Goal: Task Accomplishment & Management: Complete application form

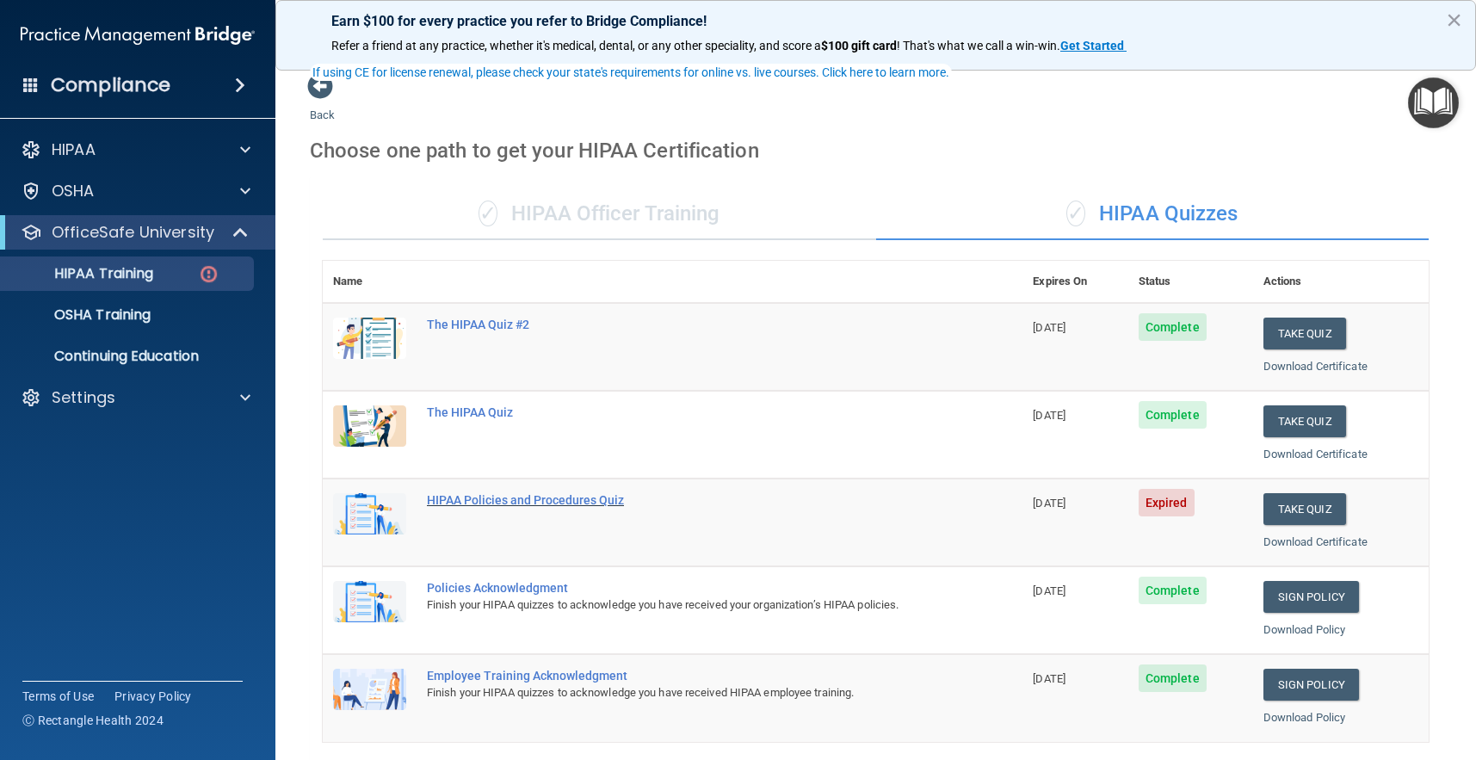
scroll to position [101, 0]
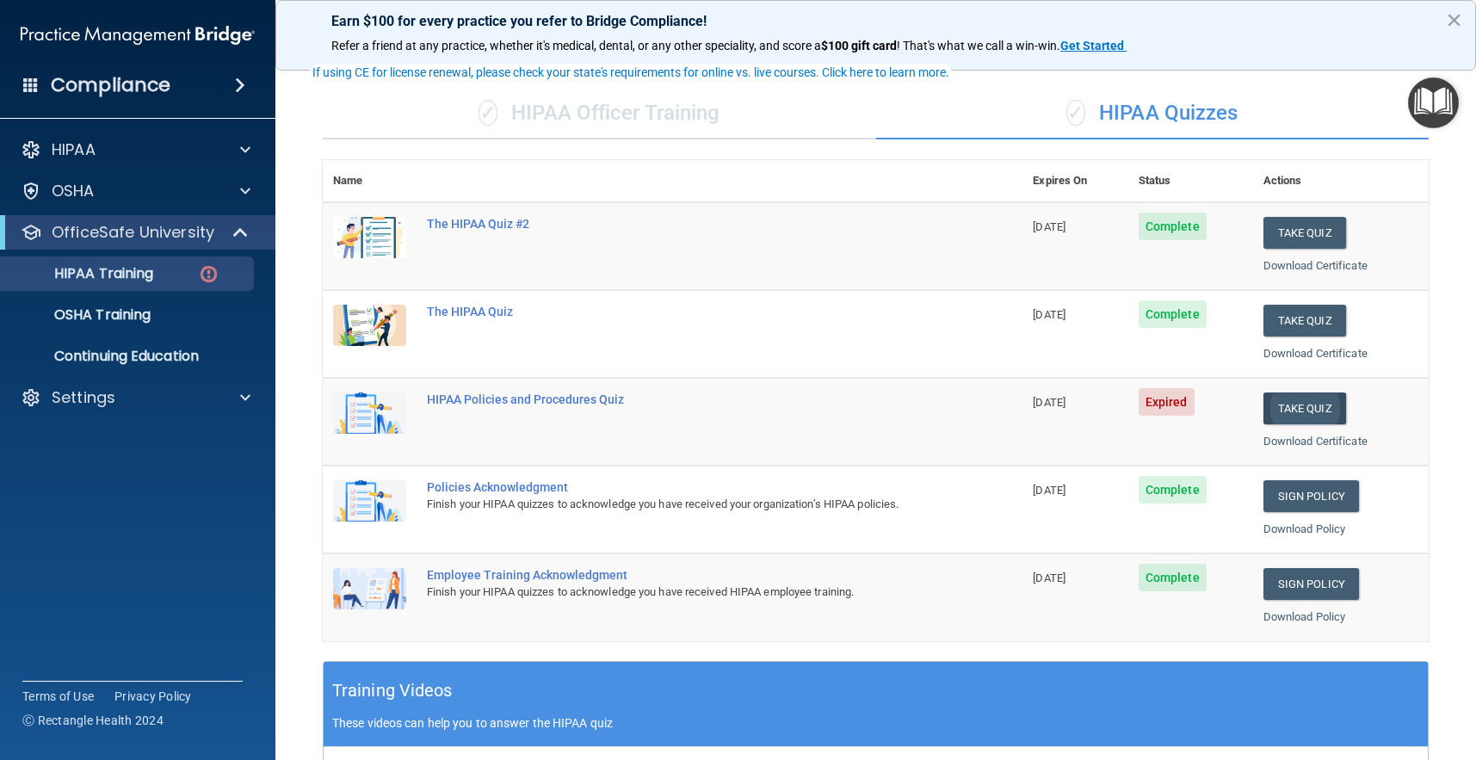
click at [1328, 407] on button "Take Quiz" at bounding box center [1304, 408] width 83 height 32
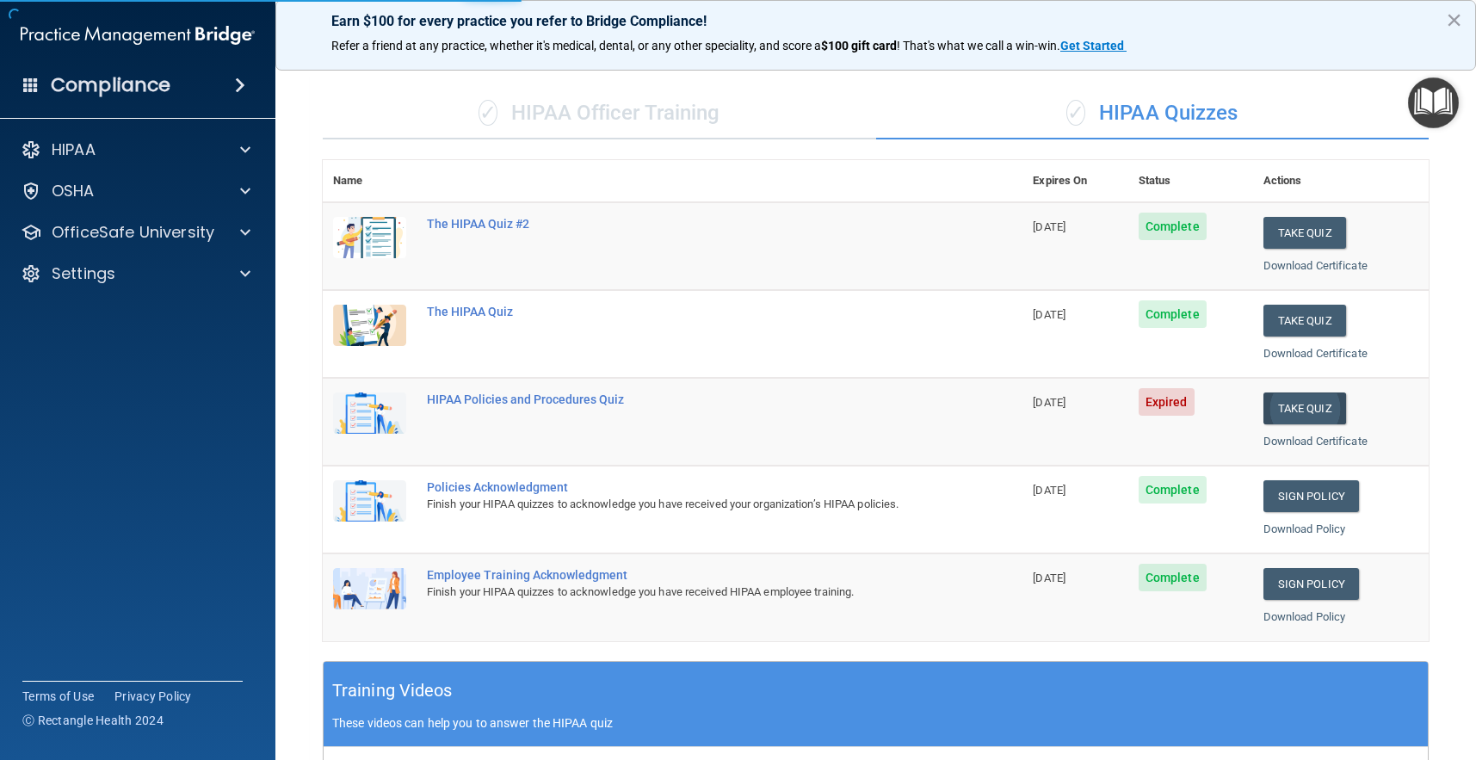
click at [1309, 403] on button "Take Quiz" at bounding box center [1304, 408] width 83 height 32
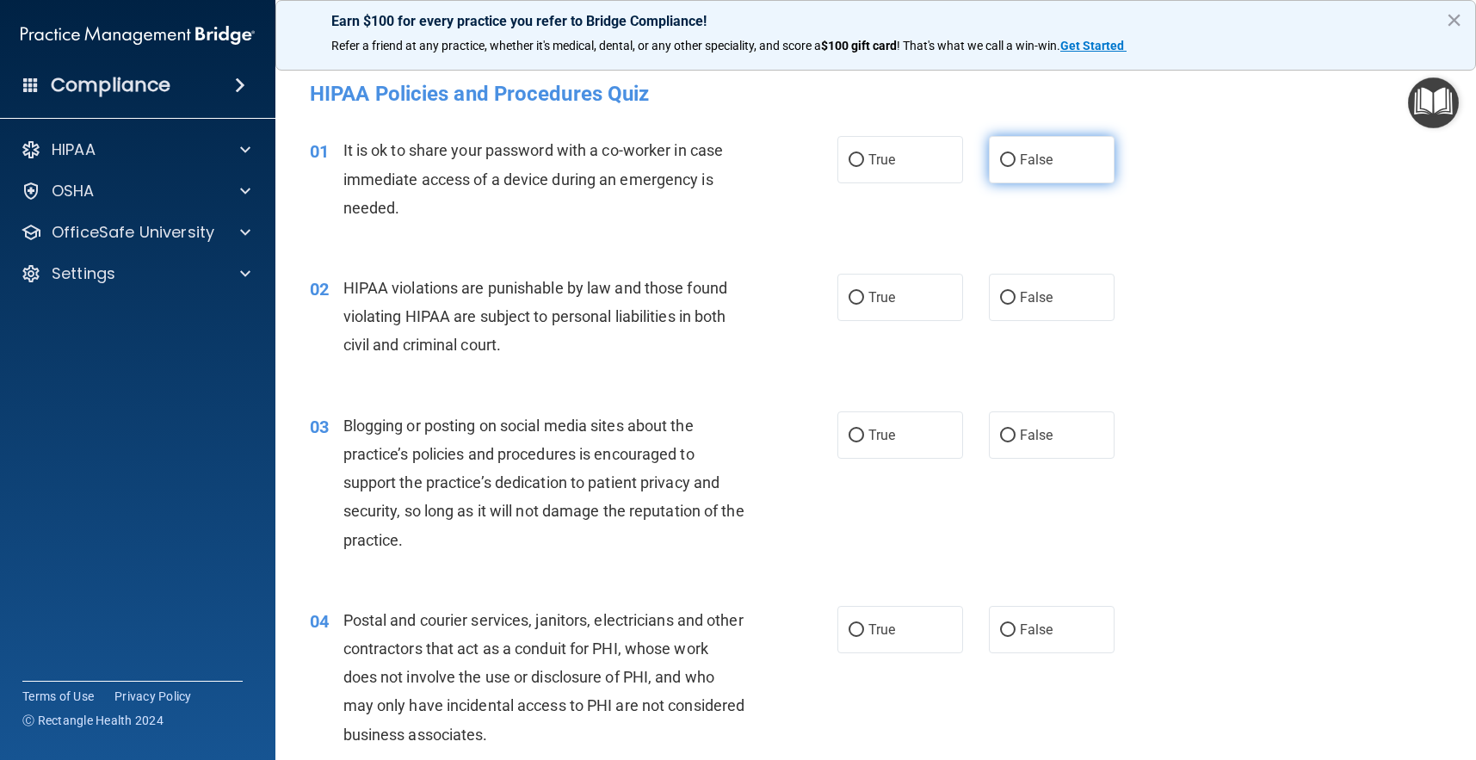
click at [1004, 162] on input "False" at bounding box center [1007, 160] width 15 height 13
radio input "true"
drag, startPoint x: 900, startPoint y: 300, endPoint x: 889, endPoint y: 307, distance: 13.1
click at [900, 300] on label "True" at bounding box center [900, 297] width 126 height 47
click at [864, 300] on input "True" at bounding box center [856, 298] width 15 height 13
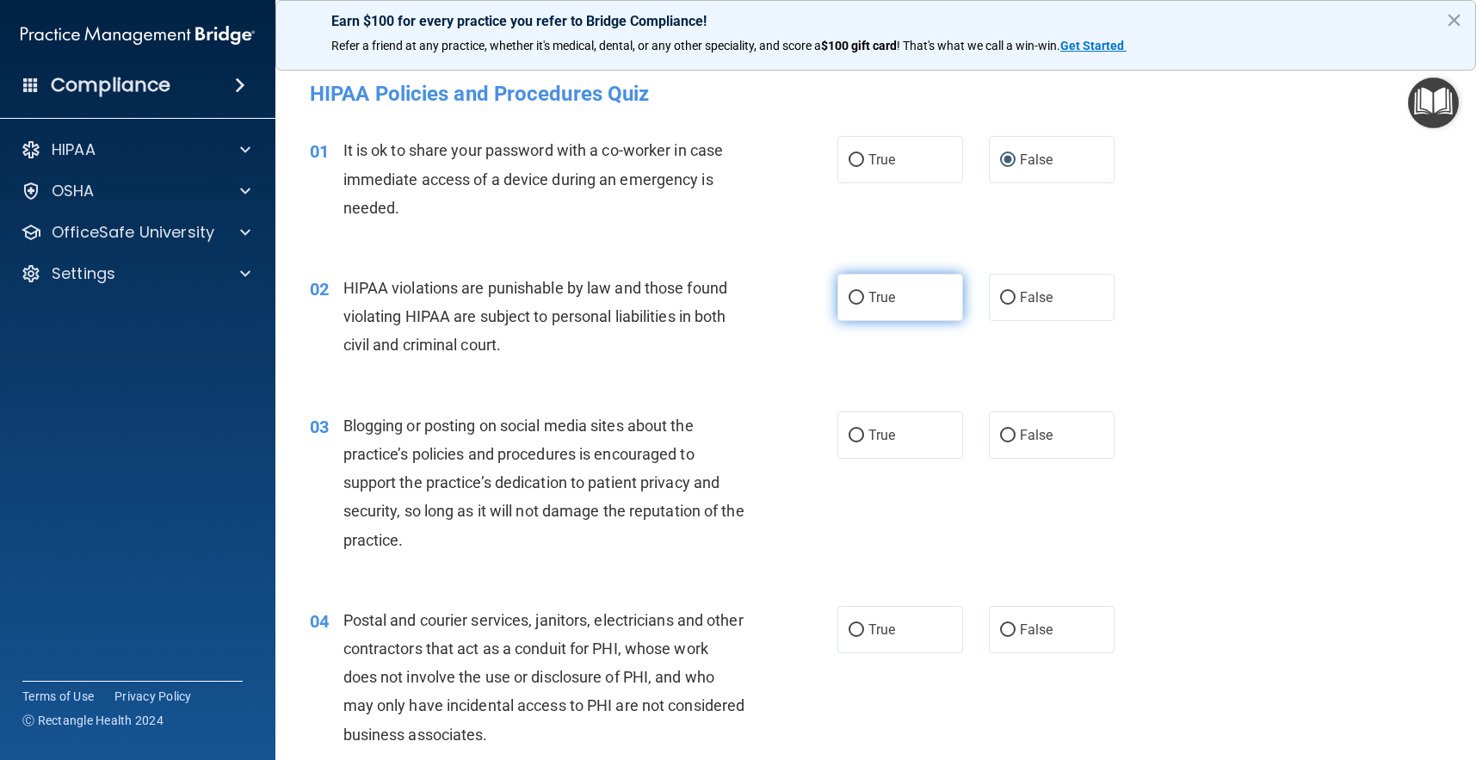
radio input "true"
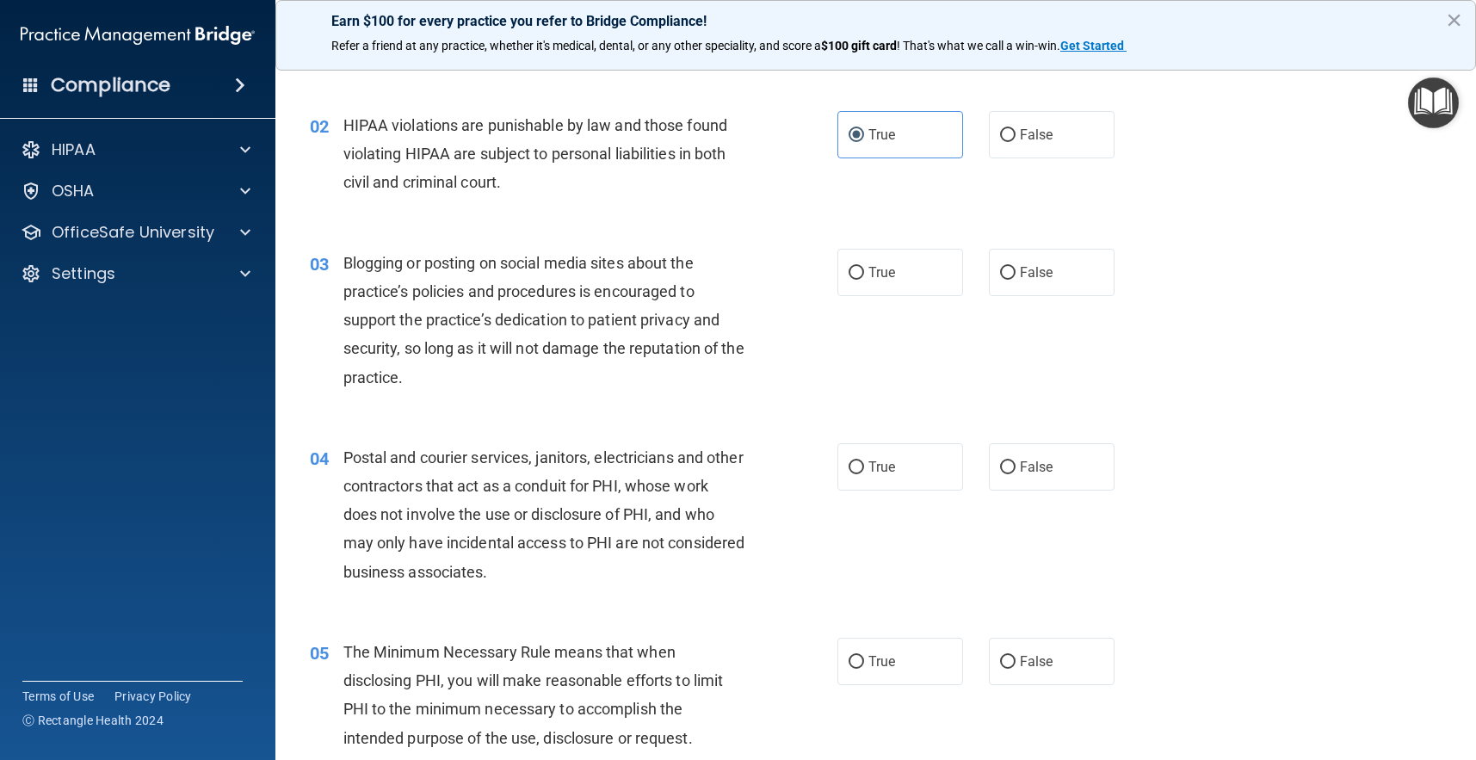
scroll to position [166, 0]
drag, startPoint x: 1005, startPoint y: 275, endPoint x: 923, endPoint y: 348, distance: 109.8
click at [1005, 275] on label "False" at bounding box center [1052, 268] width 126 height 47
click at [1005, 275] on input "False" at bounding box center [1007, 269] width 15 height 13
radio input "true"
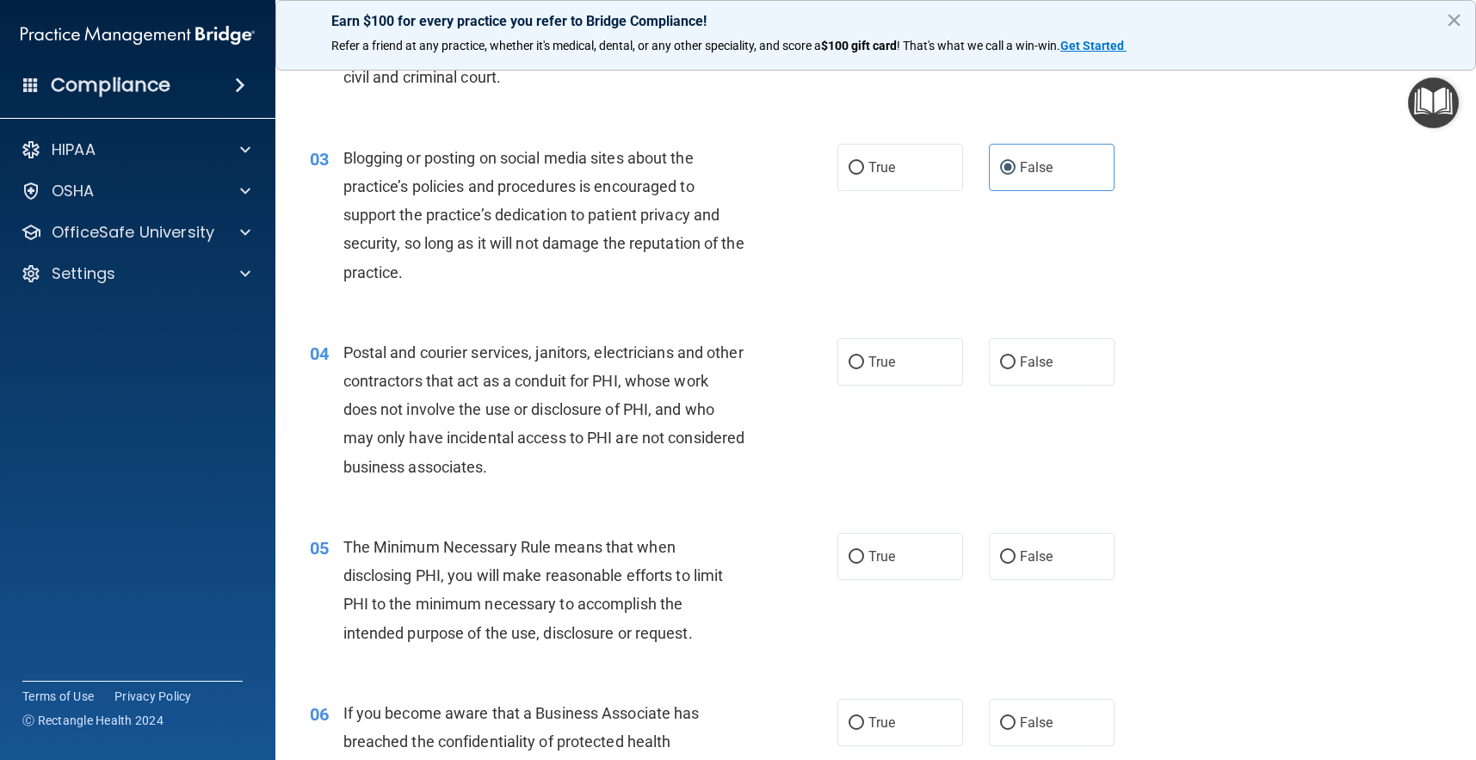
scroll to position [276, 0]
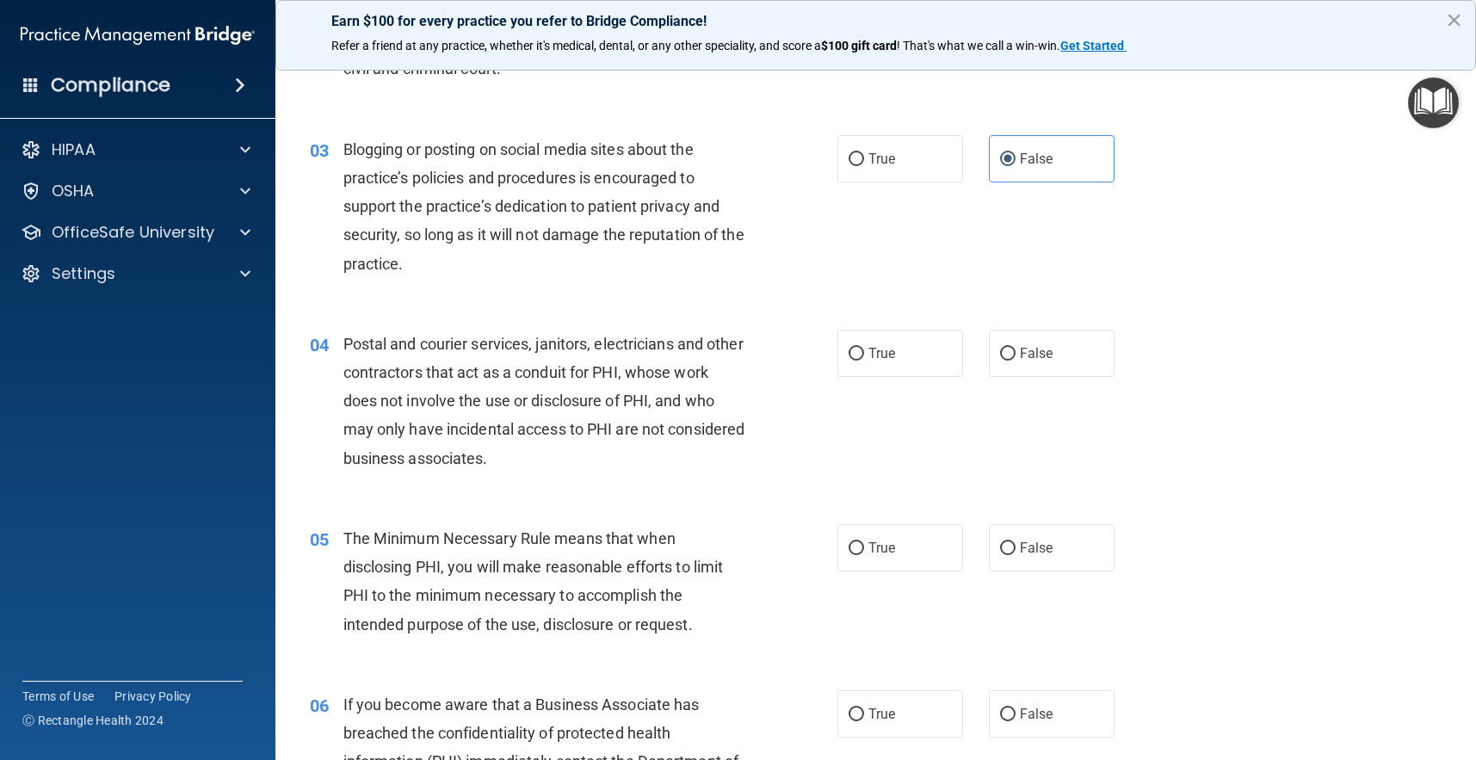
drag, startPoint x: 1010, startPoint y: 354, endPoint x: 938, endPoint y: 380, distance: 77.1
click at [1010, 354] on input "False" at bounding box center [1007, 354] width 15 height 13
radio input "true"
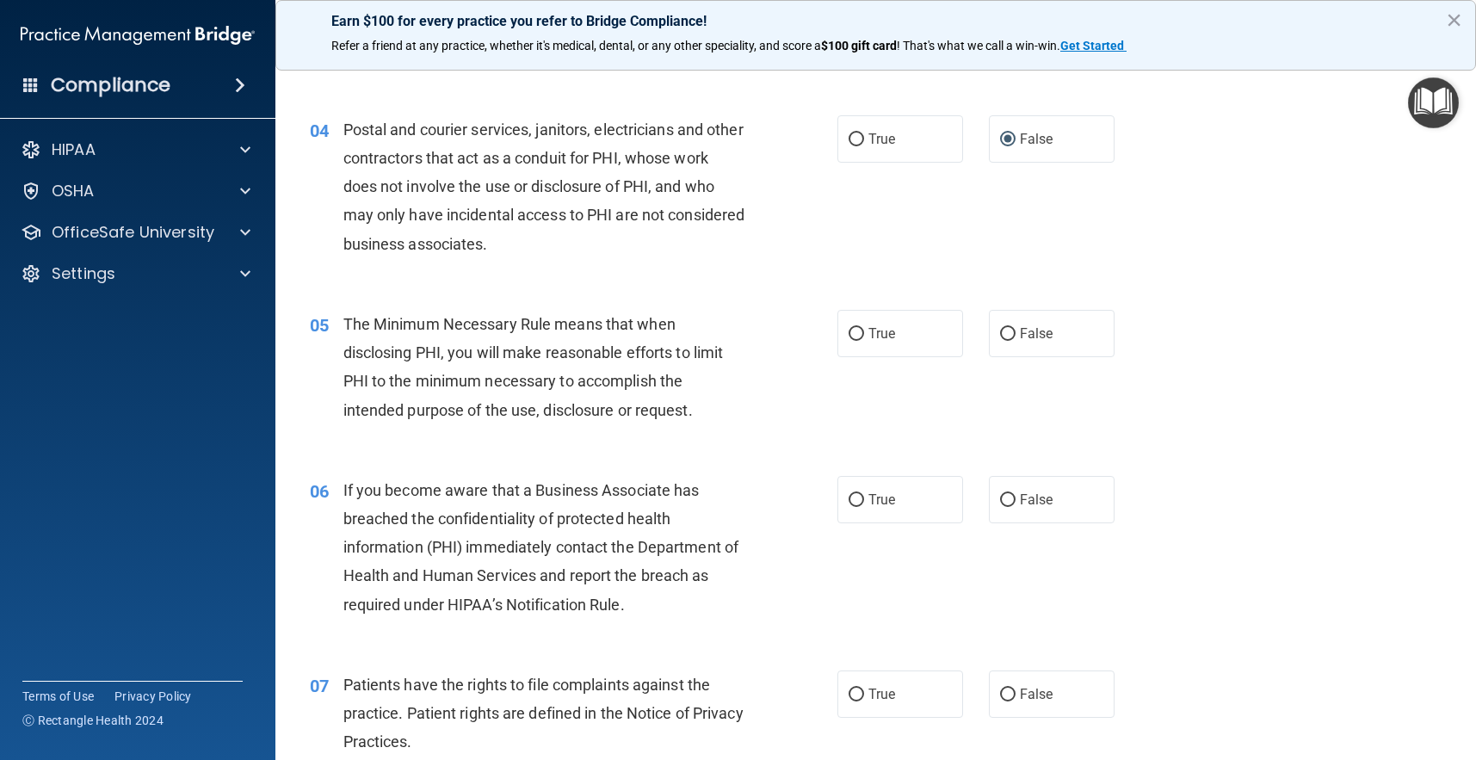
scroll to position [494, 0]
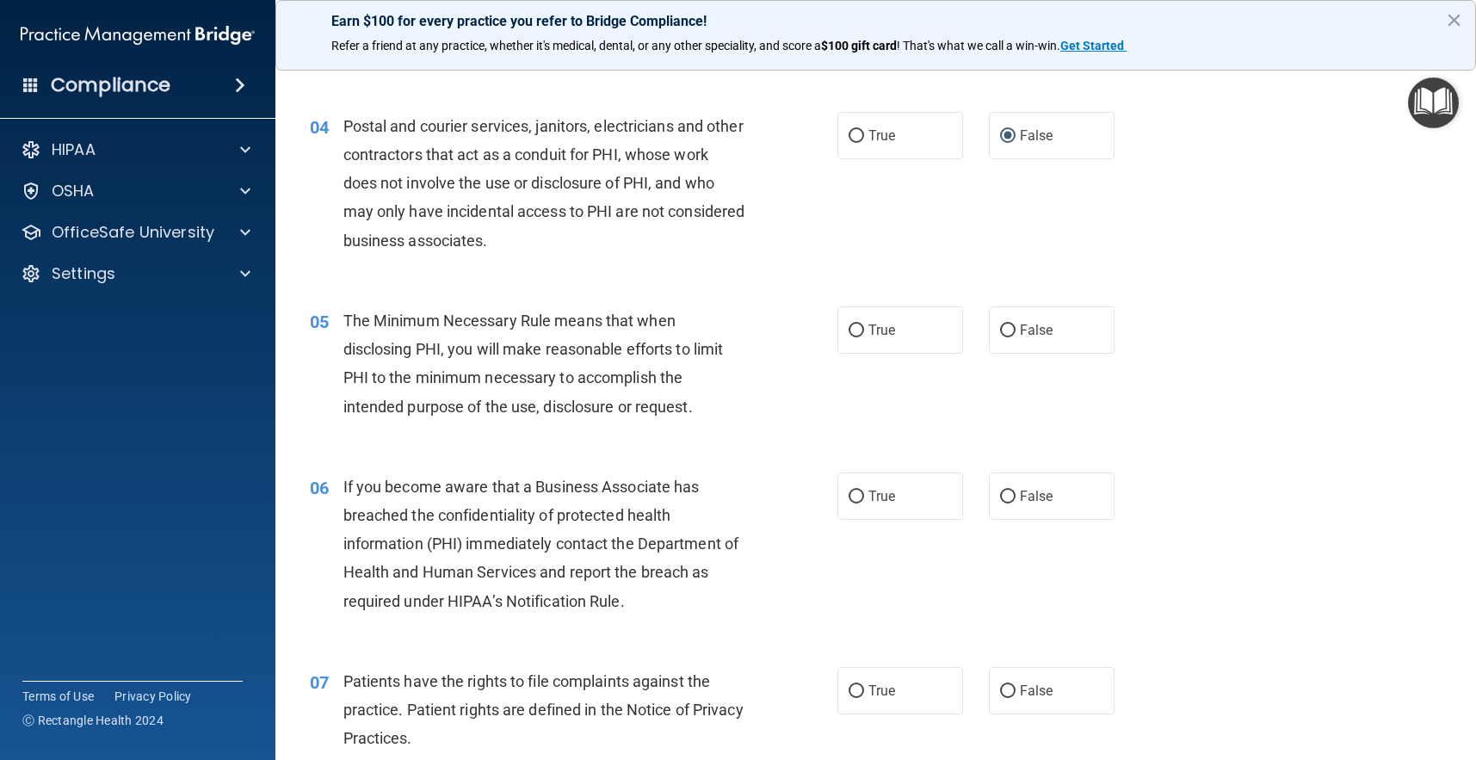
drag, startPoint x: 890, startPoint y: 340, endPoint x: 846, endPoint y: 372, distance: 54.2
click at [890, 340] on label "True" at bounding box center [900, 329] width 126 height 47
click at [864, 337] on input "True" at bounding box center [856, 330] width 15 height 13
radio input "true"
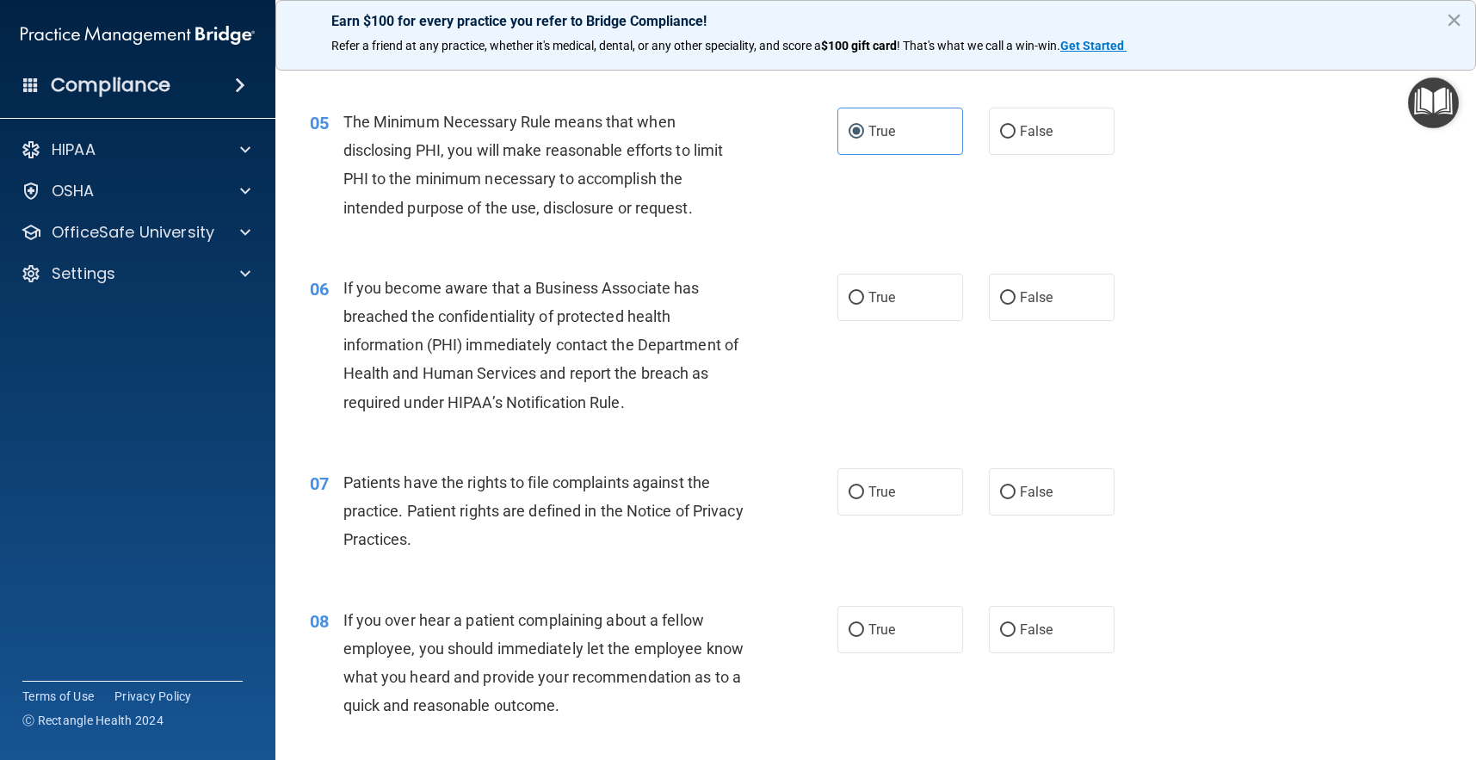
scroll to position [694, 0]
click at [905, 305] on label "True" at bounding box center [900, 296] width 126 height 47
click at [864, 304] on input "True" at bounding box center [856, 297] width 15 height 13
radio input "true"
drag, startPoint x: 1012, startPoint y: 306, endPoint x: 856, endPoint y: 386, distance: 175.5
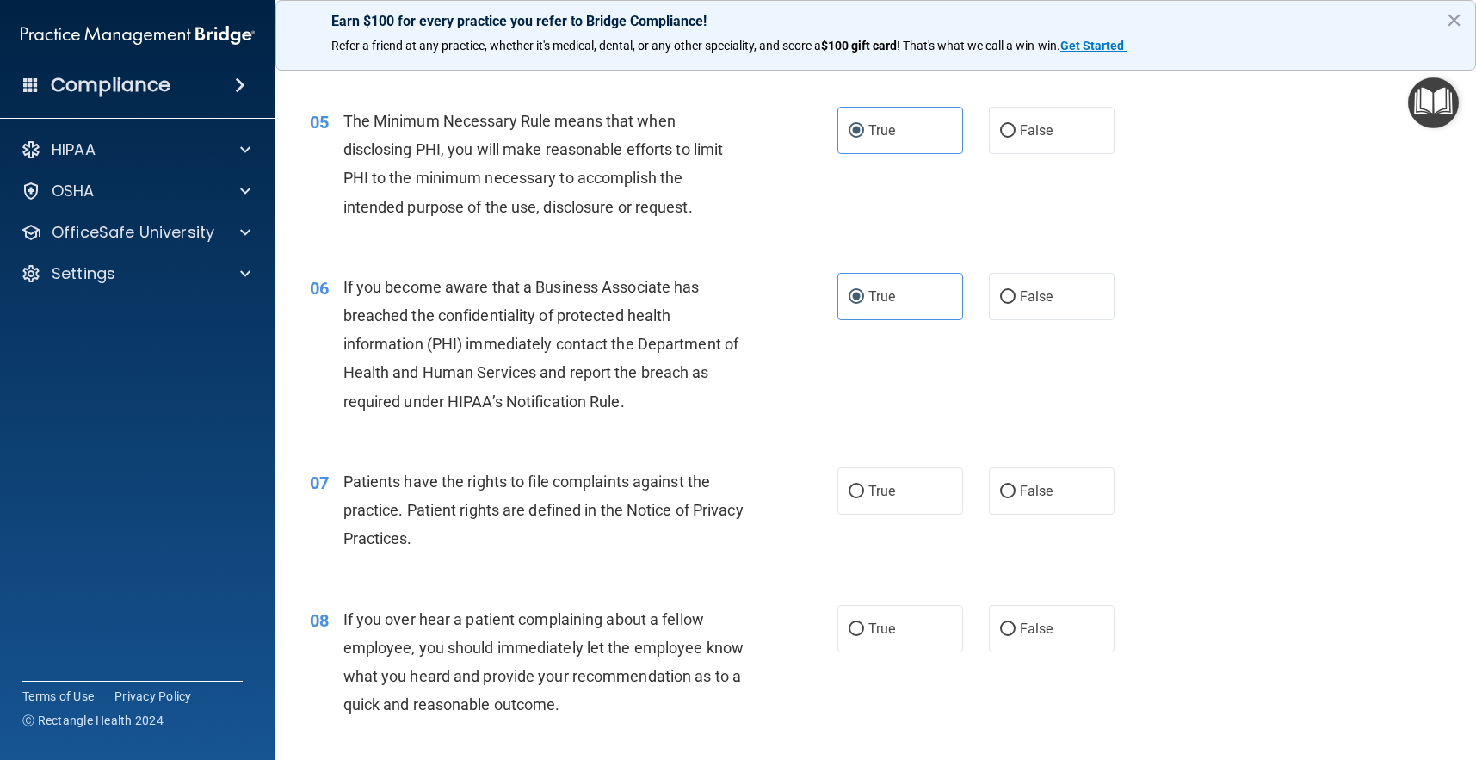
click at [1012, 306] on label "False" at bounding box center [1052, 296] width 126 height 47
click at [1012, 304] on input "False" at bounding box center [1007, 297] width 15 height 13
radio input "true"
radio input "false"
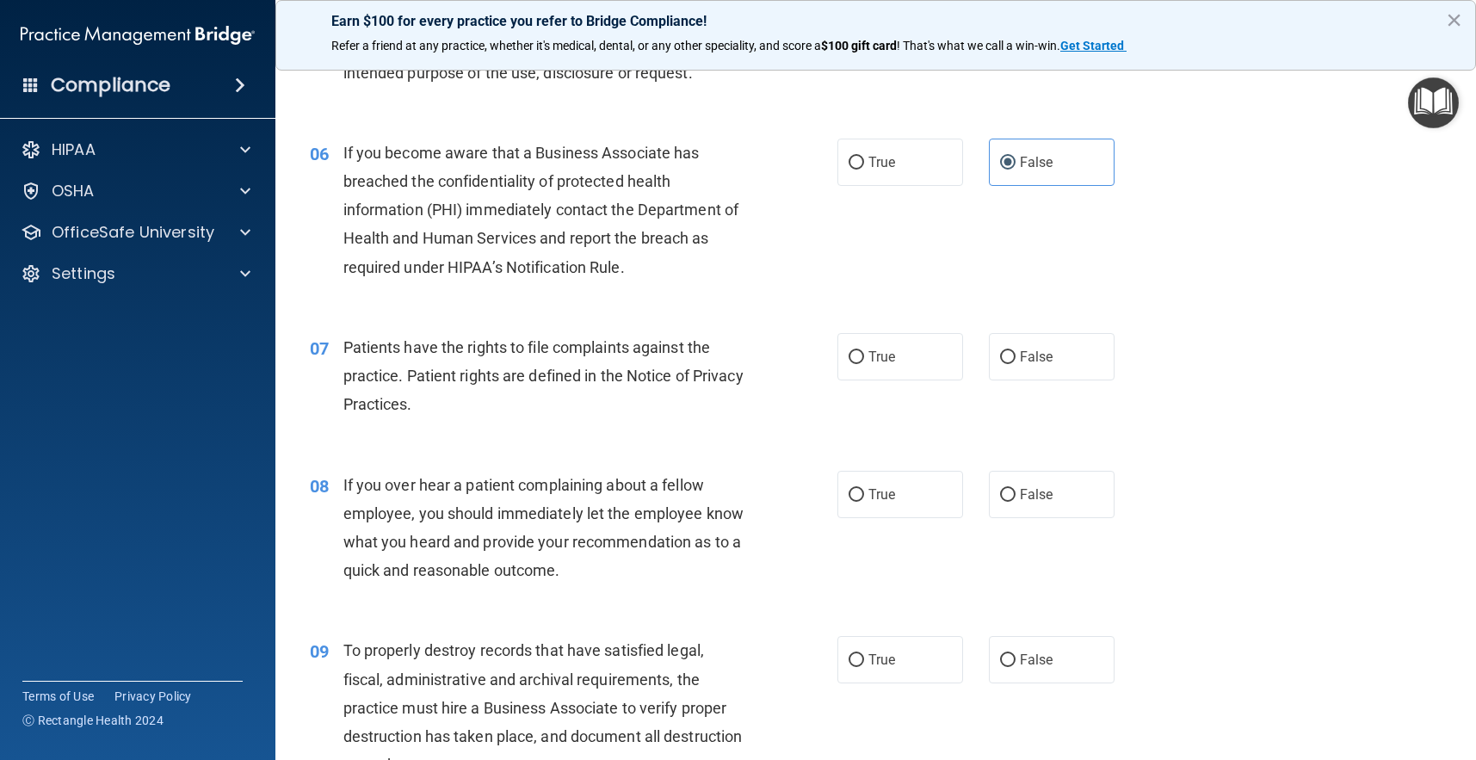
scroll to position [831, 0]
click at [884, 374] on div "07 Patients have the rights to file complaints against the practice. Patient ri…" at bounding box center [876, 378] width 1158 height 138
drag, startPoint x: 892, startPoint y: 343, endPoint x: 832, endPoint y: 390, distance: 75.4
click at [892, 346] on span "True" at bounding box center [881, 354] width 27 height 16
click at [864, 349] on input "True" at bounding box center [856, 355] width 15 height 13
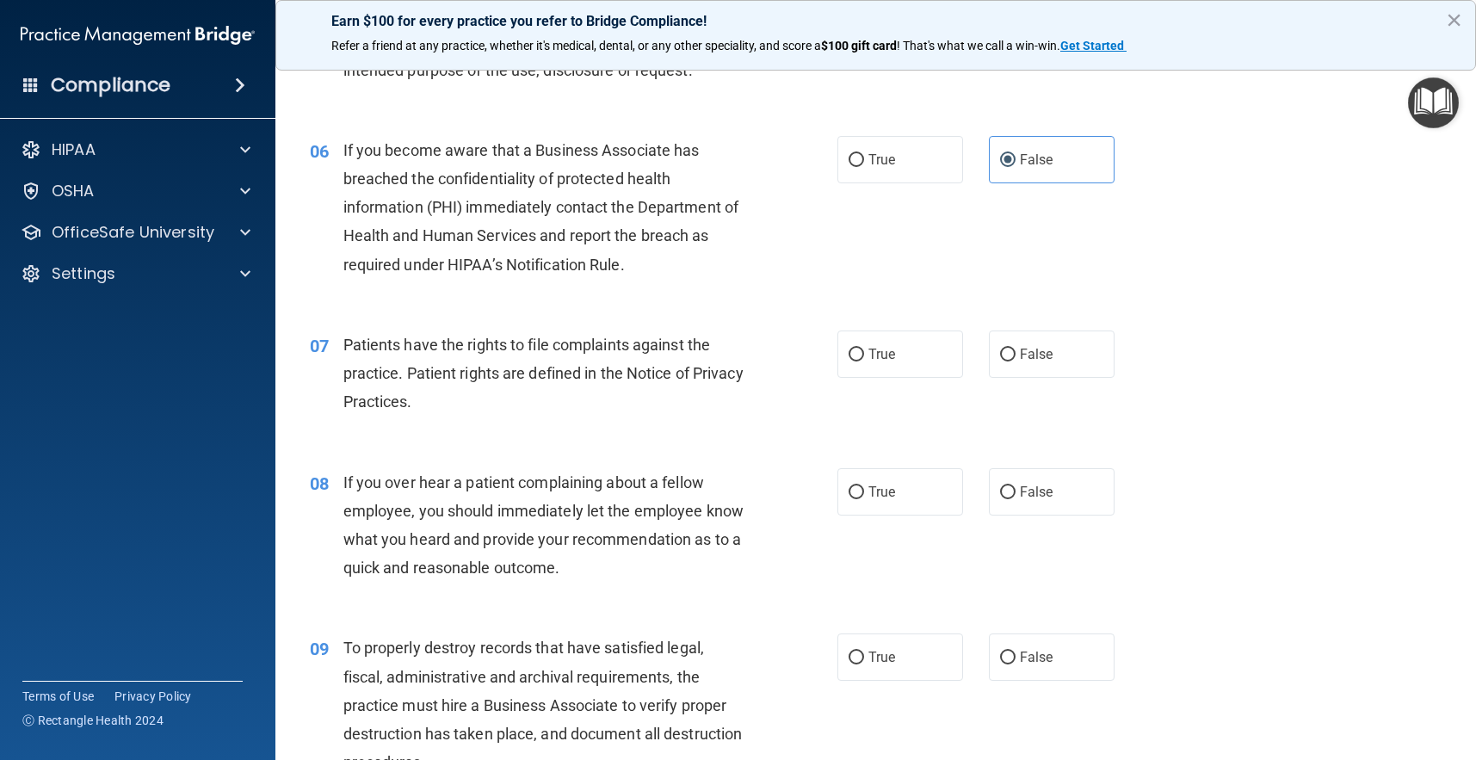
radio input "true"
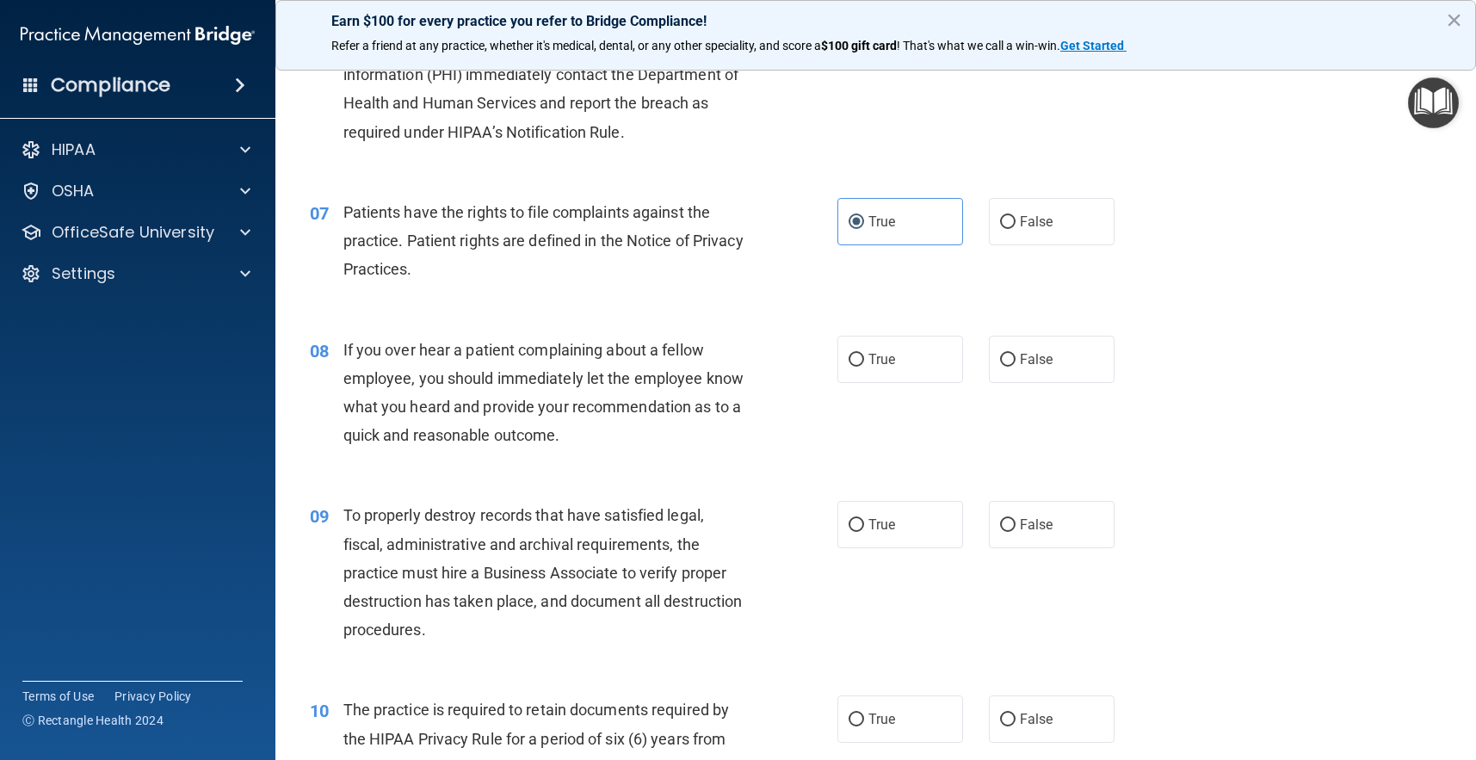
scroll to position [965, 0]
click at [930, 359] on label "True" at bounding box center [900, 357] width 126 height 47
click at [864, 359] on input "True" at bounding box center [856, 358] width 15 height 13
radio input "true"
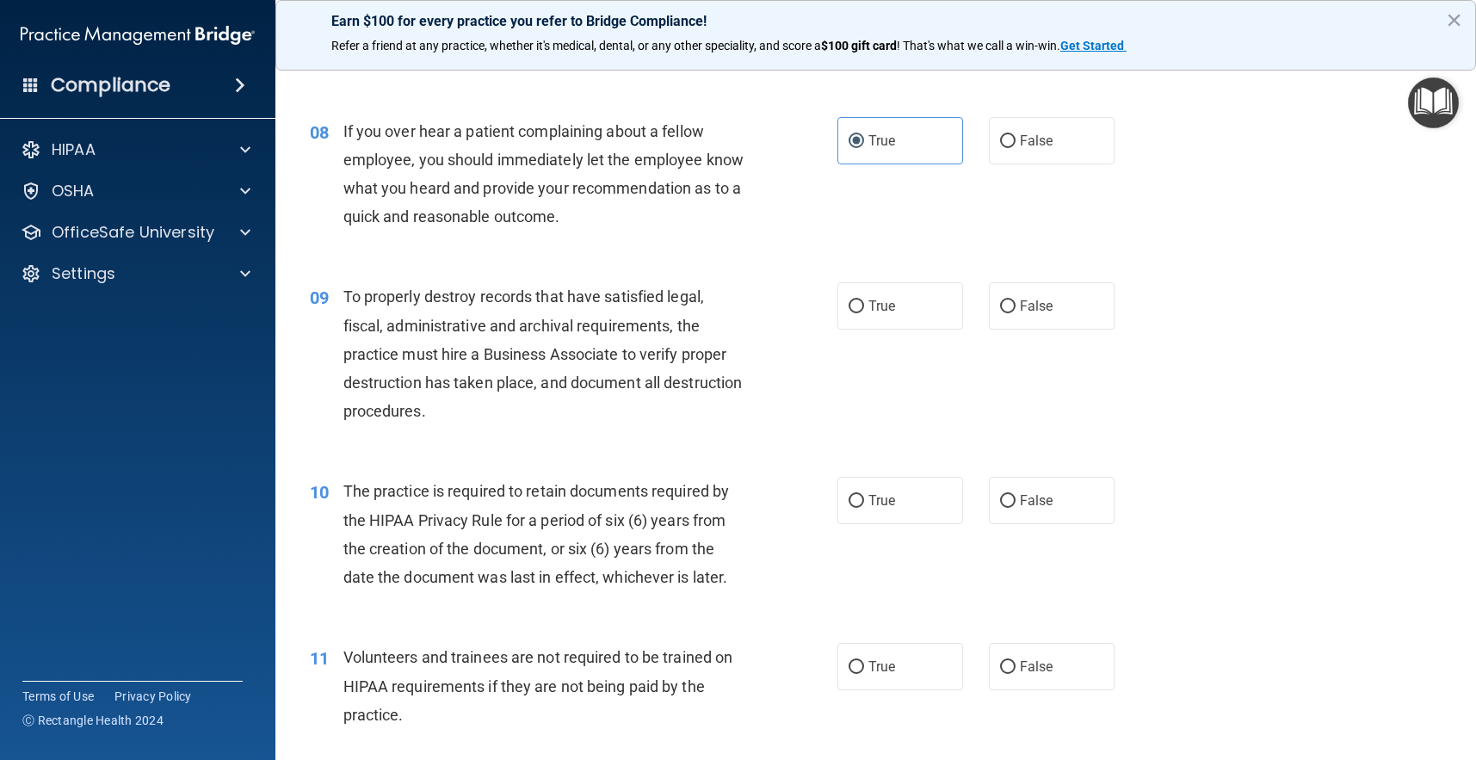
scroll to position [1183, 0]
drag, startPoint x: 1050, startPoint y: 307, endPoint x: 1017, endPoint y: 363, distance: 64.8
click at [1049, 309] on label "False" at bounding box center [1052, 304] width 126 height 47
click at [1016, 309] on input "False" at bounding box center [1007, 305] width 15 height 13
radio input "true"
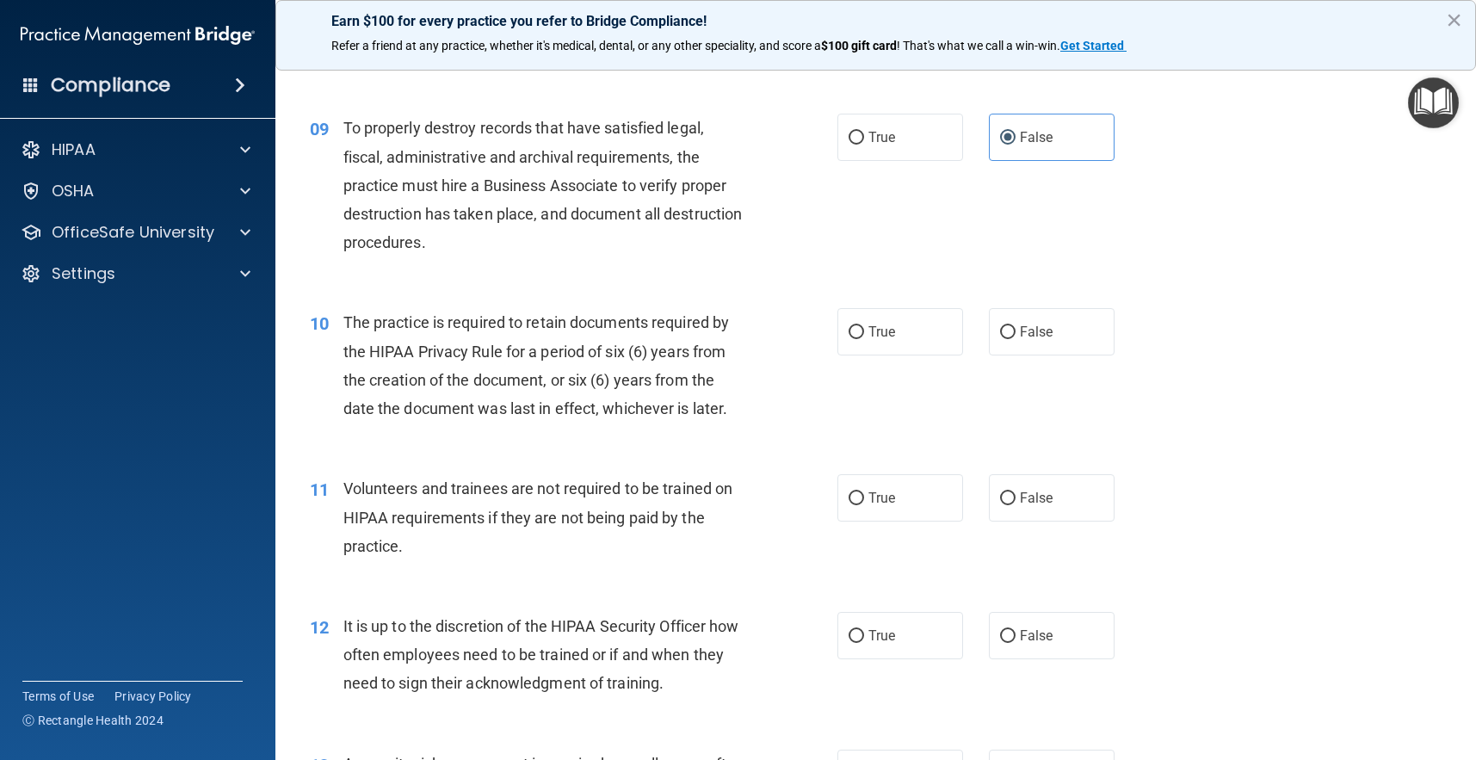
scroll to position [1354, 0]
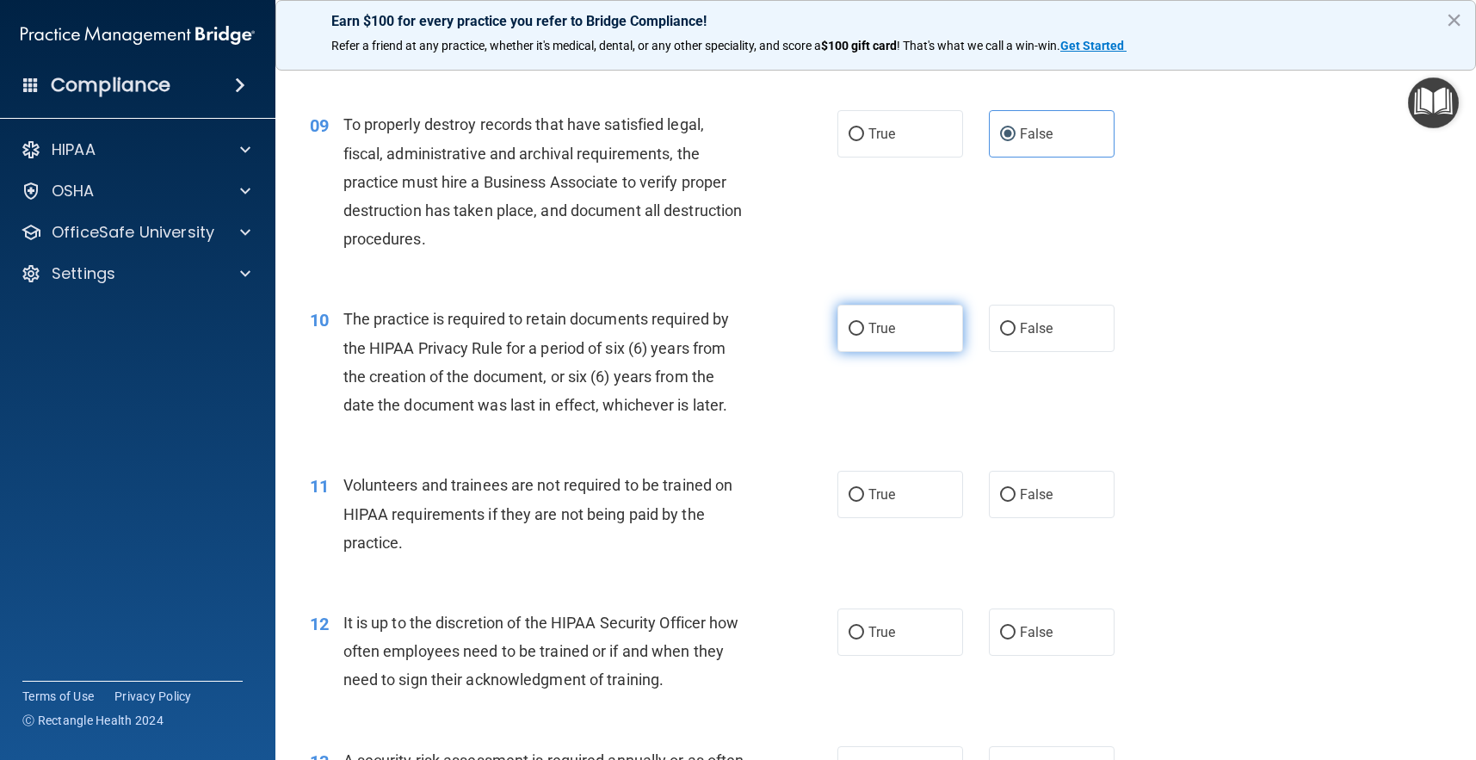
click at [915, 341] on label "True" at bounding box center [900, 328] width 126 height 47
click at [864, 336] on input "True" at bounding box center [856, 329] width 15 height 13
radio input "true"
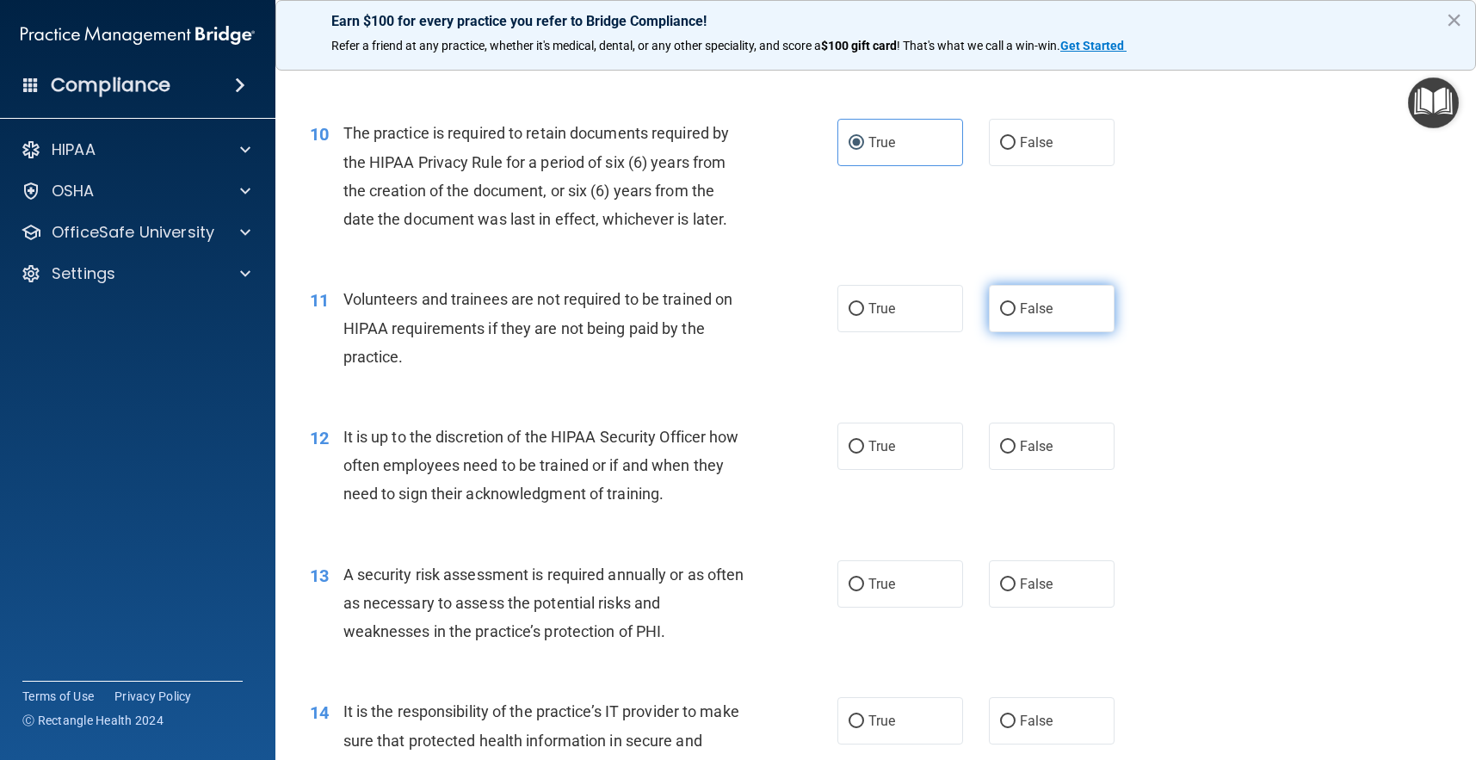
scroll to position [1543, 0]
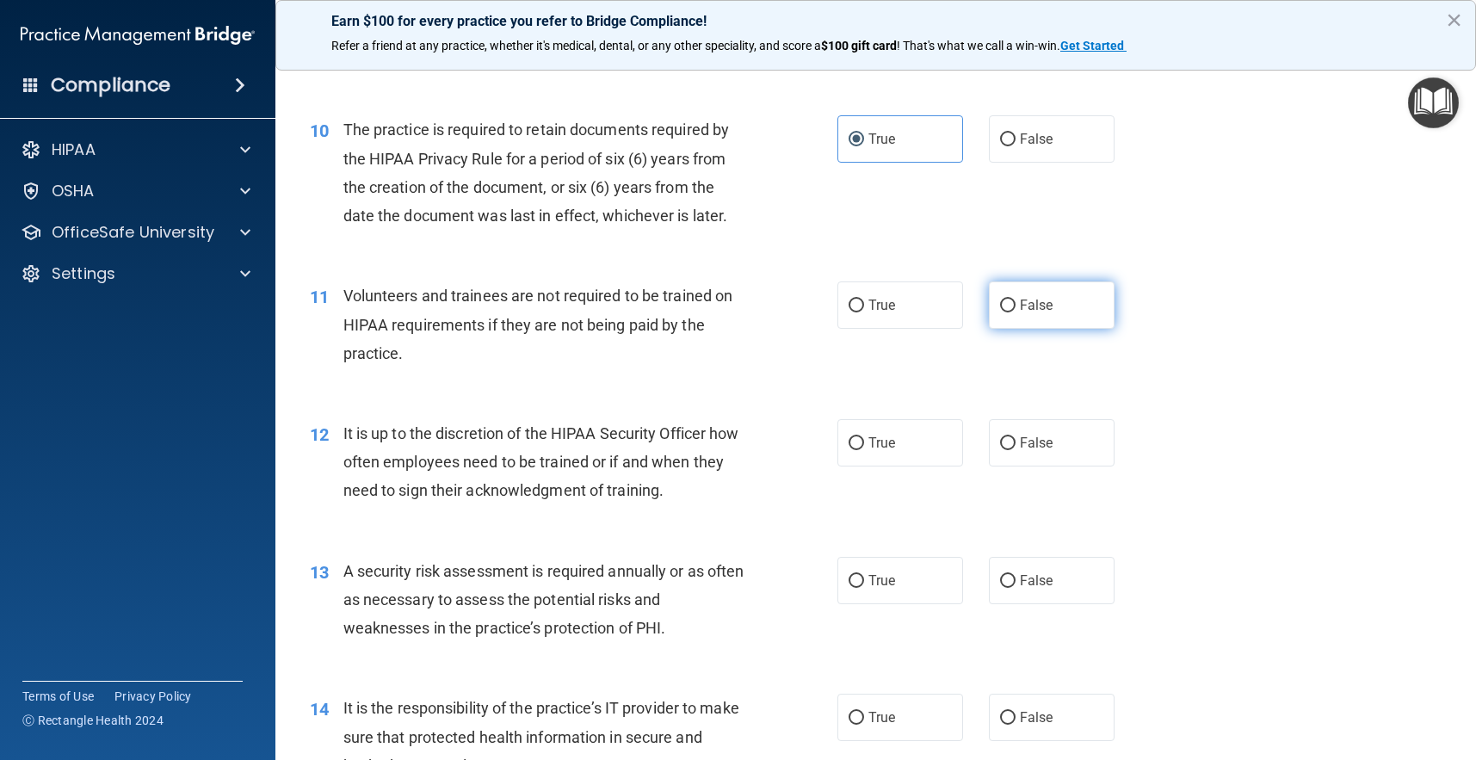
click at [1027, 297] on span "False" at bounding box center [1037, 305] width 34 height 16
click at [1016, 300] on input "False" at bounding box center [1007, 306] width 15 height 13
radio input "true"
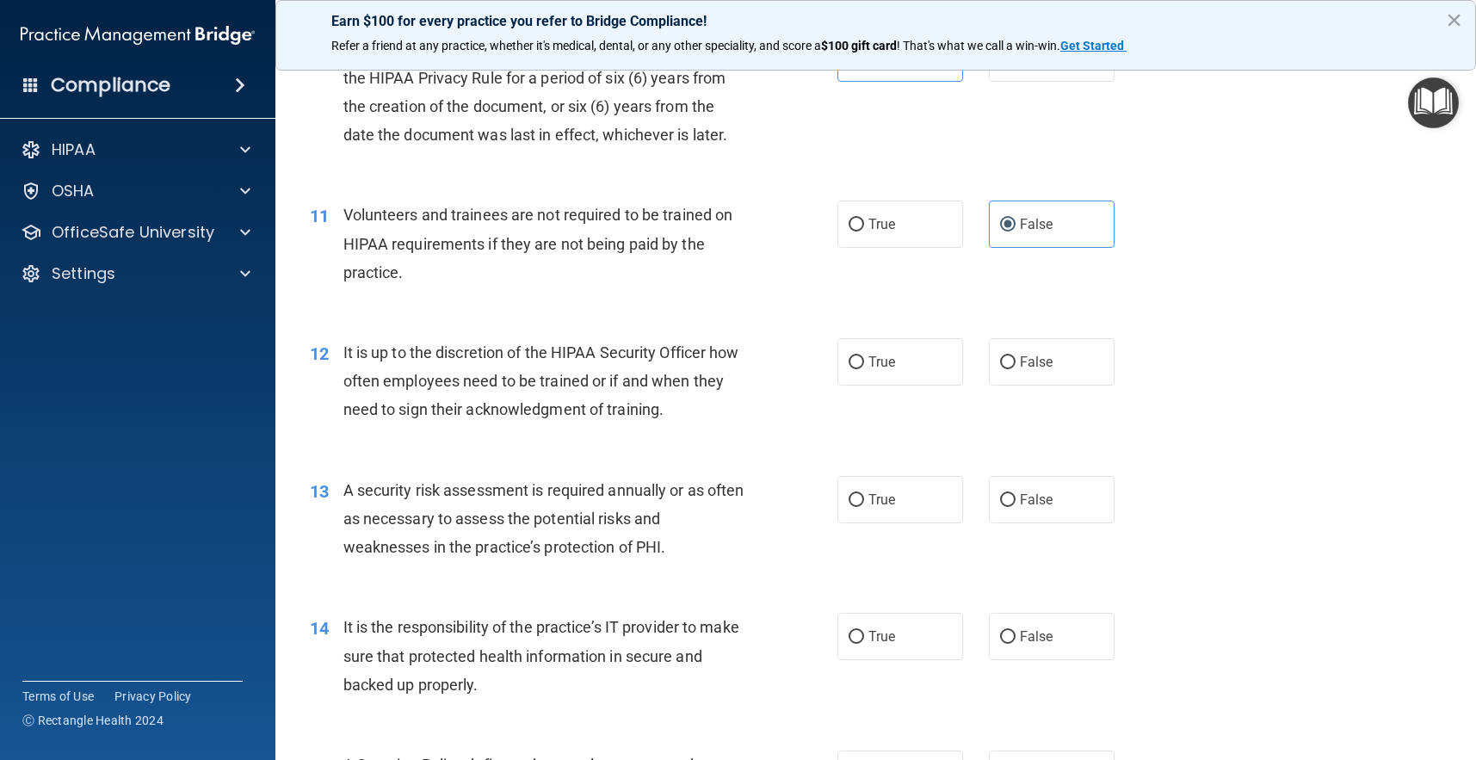
scroll to position [1630, 0]
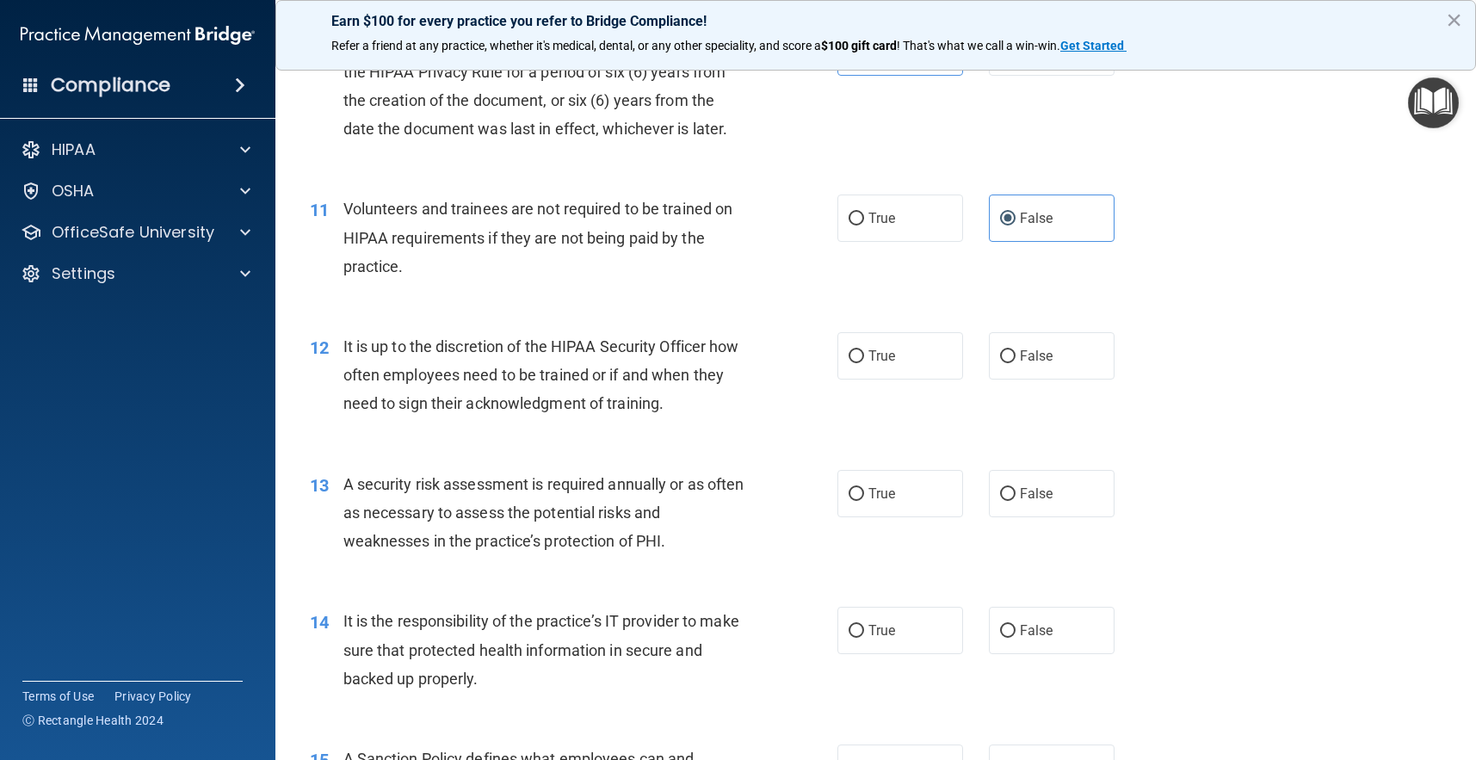
drag, startPoint x: 1003, startPoint y: 362, endPoint x: 990, endPoint y: 378, distance: 20.2
click at [1003, 362] on label "False" at bounding box center [1052, 355] width 126 height 47
click at [1003, 362] on input "False" at bounding box center [1007, 356] width 15 height 13
radio input "true"
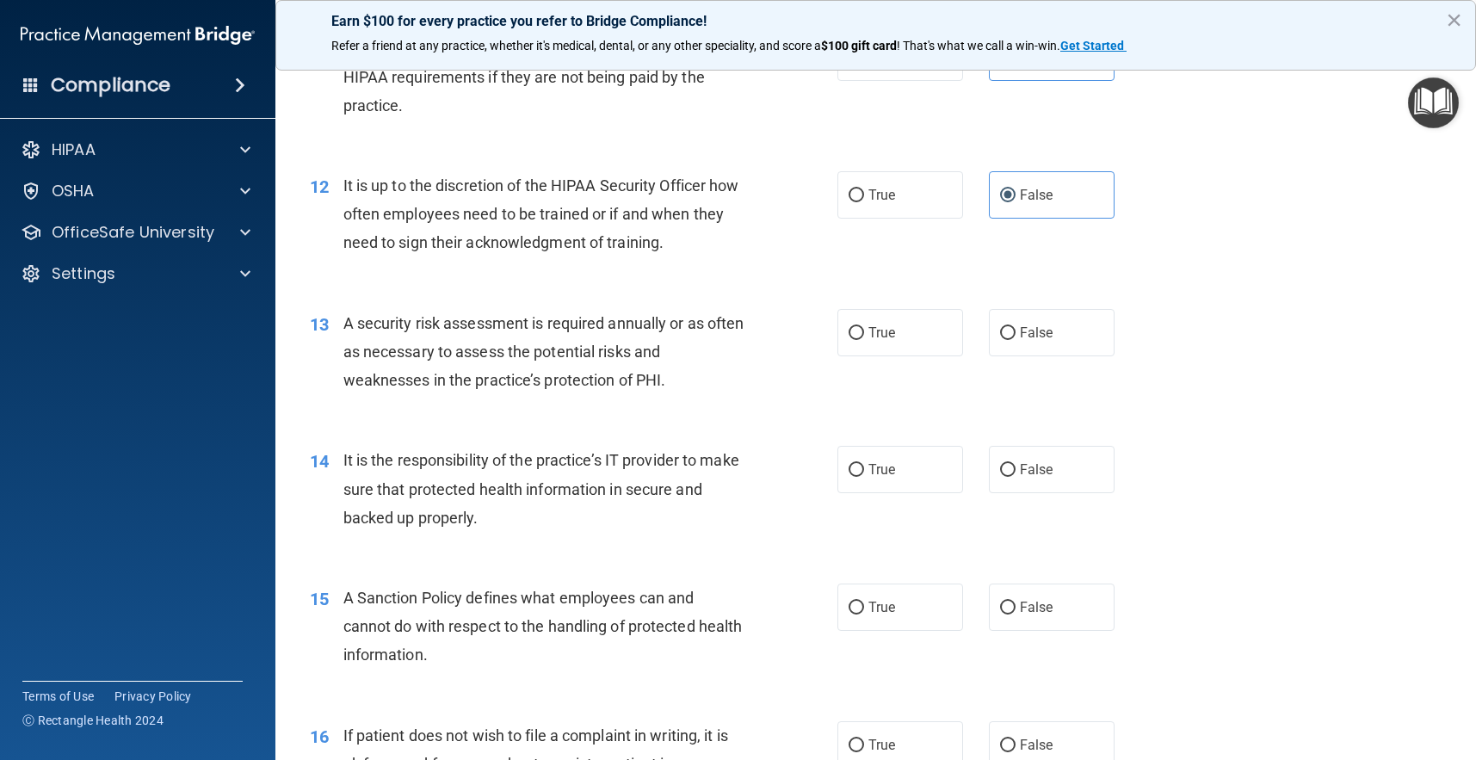
scroll to position [1792, 0]
click at [907, 336] on label "True" at bounding box center [900, 331] width 126 height 47
click at [864, 336] on input "True" at bounding box center [856, 332] width 15 height 13
radio input "true"
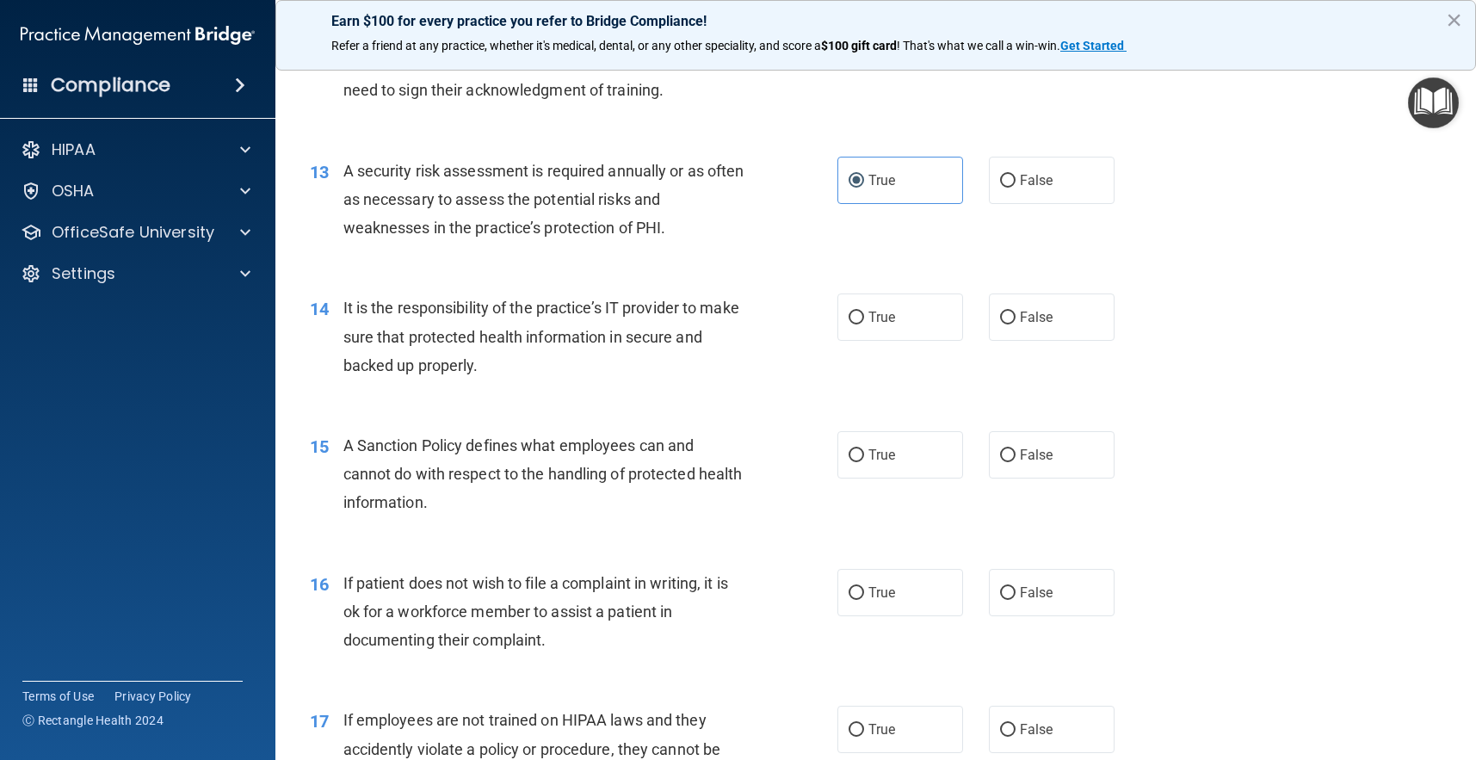
scroll to position [1944, 0]
click at [1005, 328] on label "False" at bounding box center [1052, 316] width 126 height 47
click at [1005, 324] on input "False" at bounding box center [1007, 317] width 15 height 13
radio input "true"
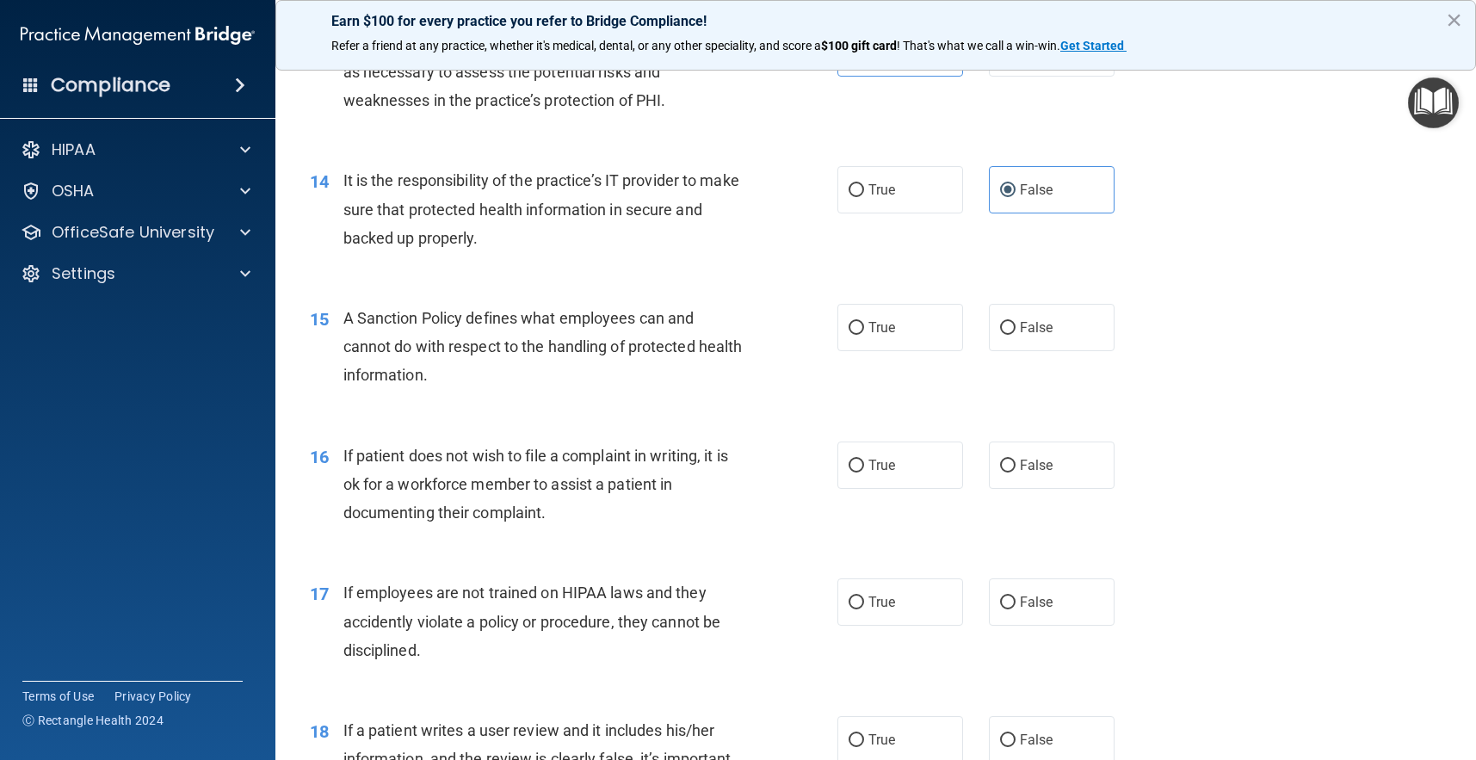
scroll to position [2073, 0]
drag, startPoint x: 1021, startPoint y: 326, endPoint x: 994, endPoint y: 347, distance: 33.7
click at [1021, 326] on label "False" at bounding box center [1052, 324] width 126 height 47
click at [1016, 326] on input "False" at bounding box center [1007, 325] width 15 height 13
radio input "true"
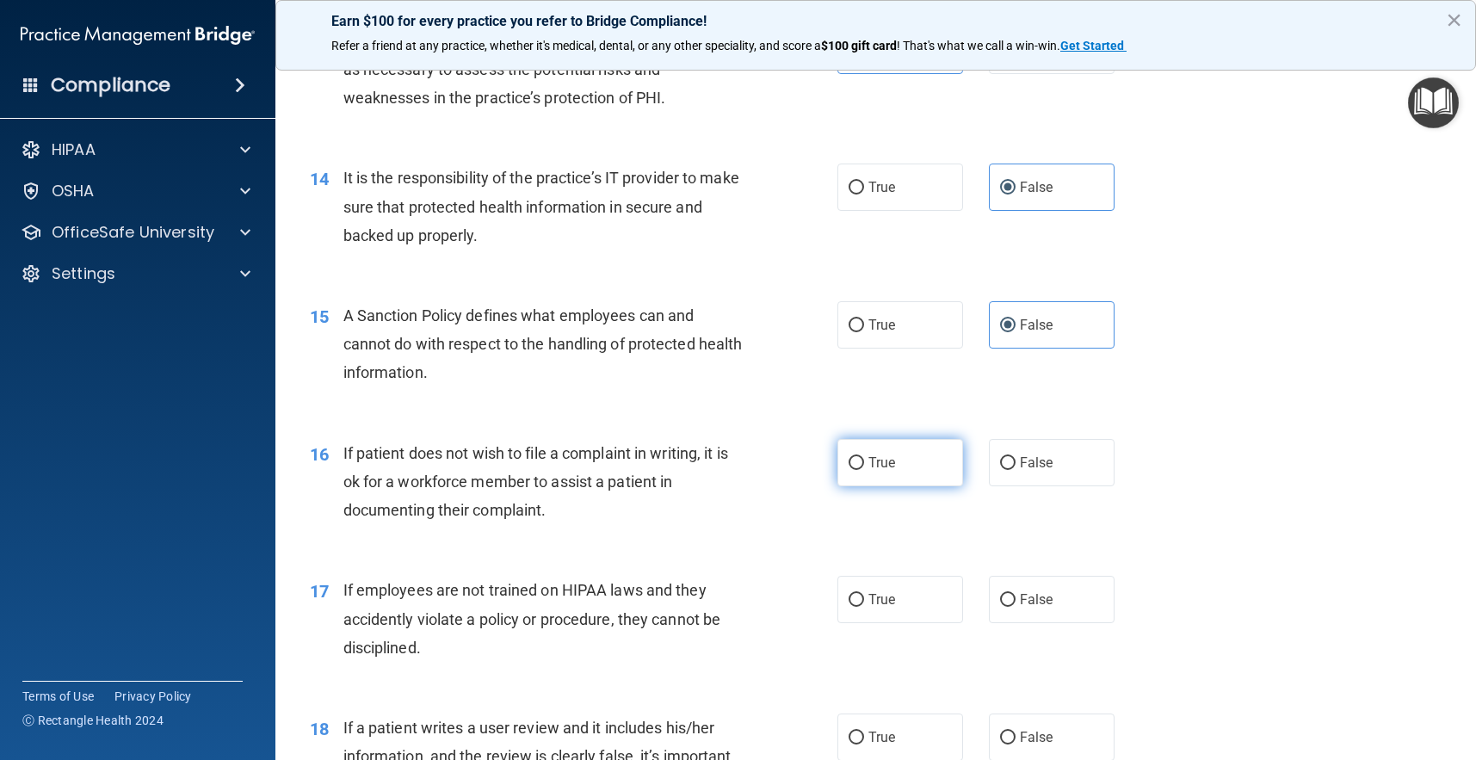
click at [936, 439] on label "True" at bounding box center [900, 462] width 126 height 47
click at [864, 457] on input "True" at bounding box center [856, 463] width 15 height 13
radio input "true"
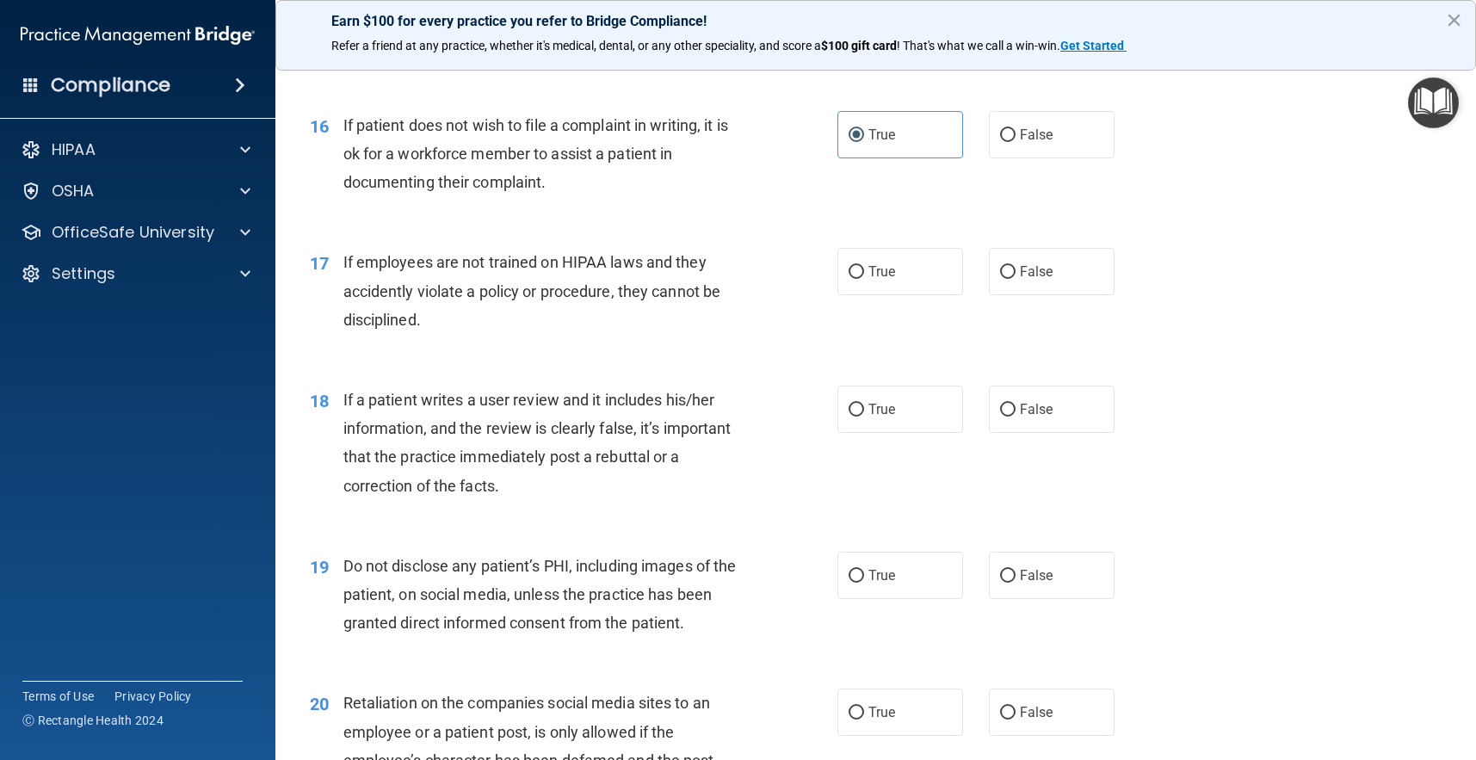
scroll to position [2403, 0]
click at [1050, 274] on label "False" at bounding box center [1052, 269] width 126 height 47
click at [1016, 274] on input "False" at bounding box center [1007, 270] width 15 height 13
radio input "true"
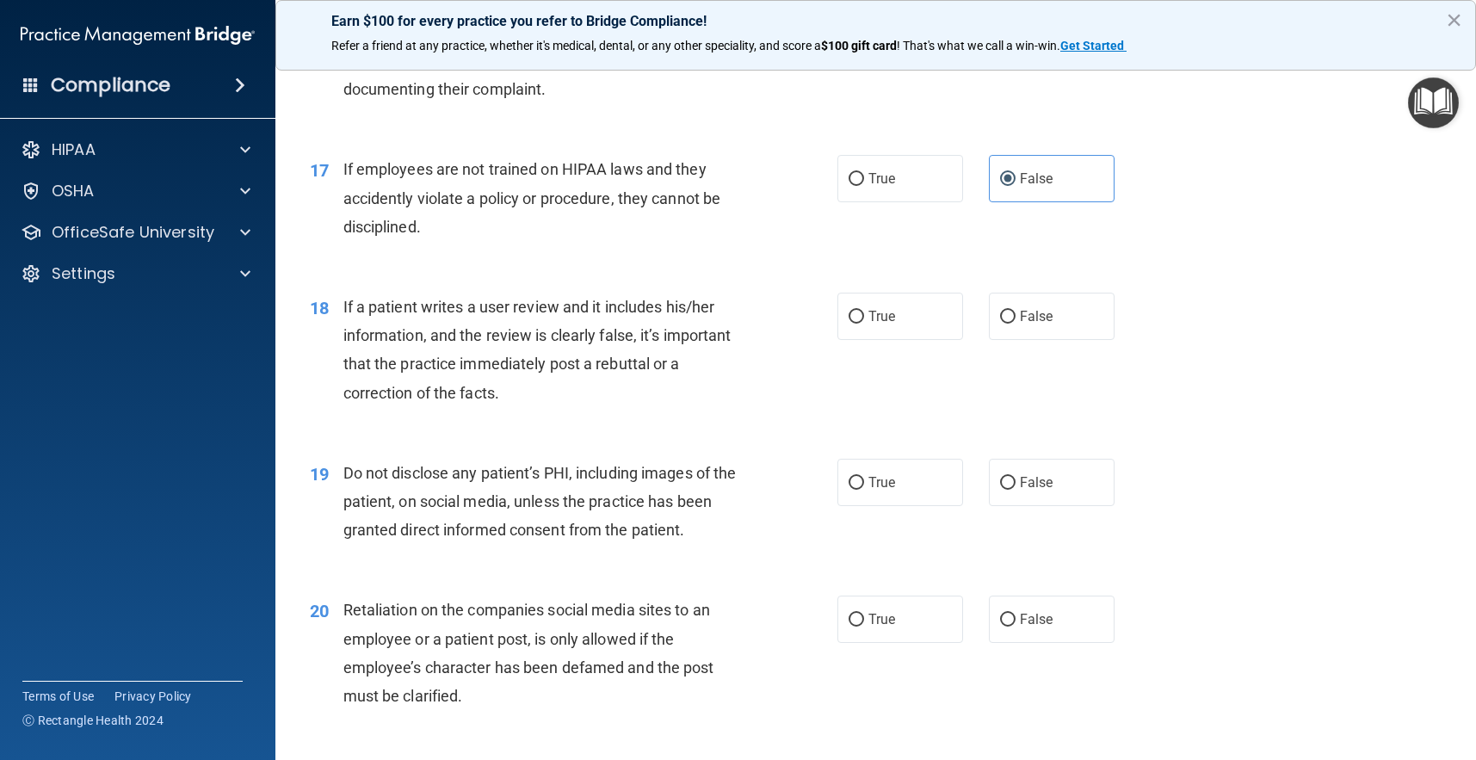
scroll to position [2497, 0]
drag, startPoint x: 1026, startPoint y: 297, endPoint x: 1010, endPoint y: 332, distance: 38.9
click at [1026, 306] on span "False" at bounding box center [1037, 314] width 34 height 16
click at [1016, 308] on input "False" at bounding box center [1007, 314] width 15 height 13
radio input "true"
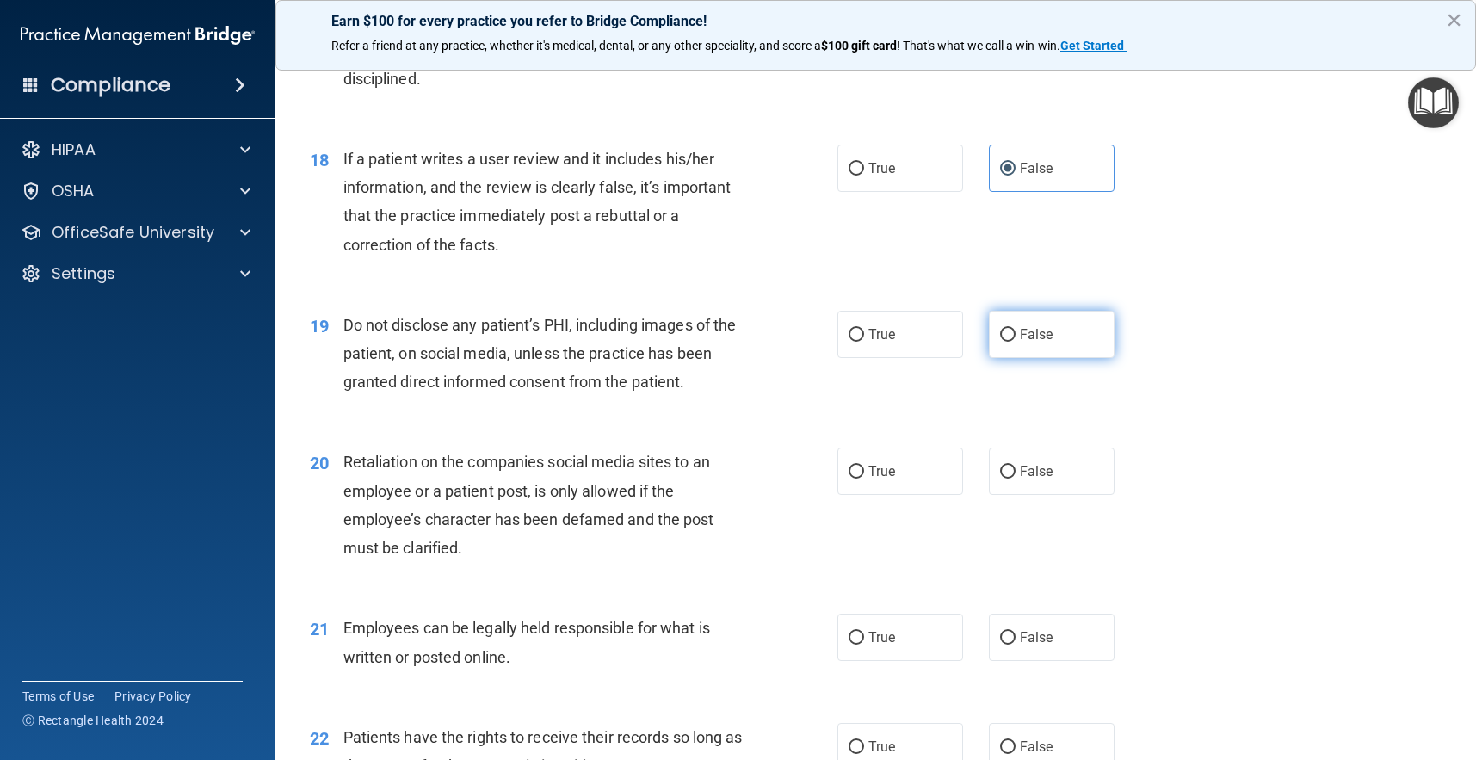
scroll to position [2648, 0]
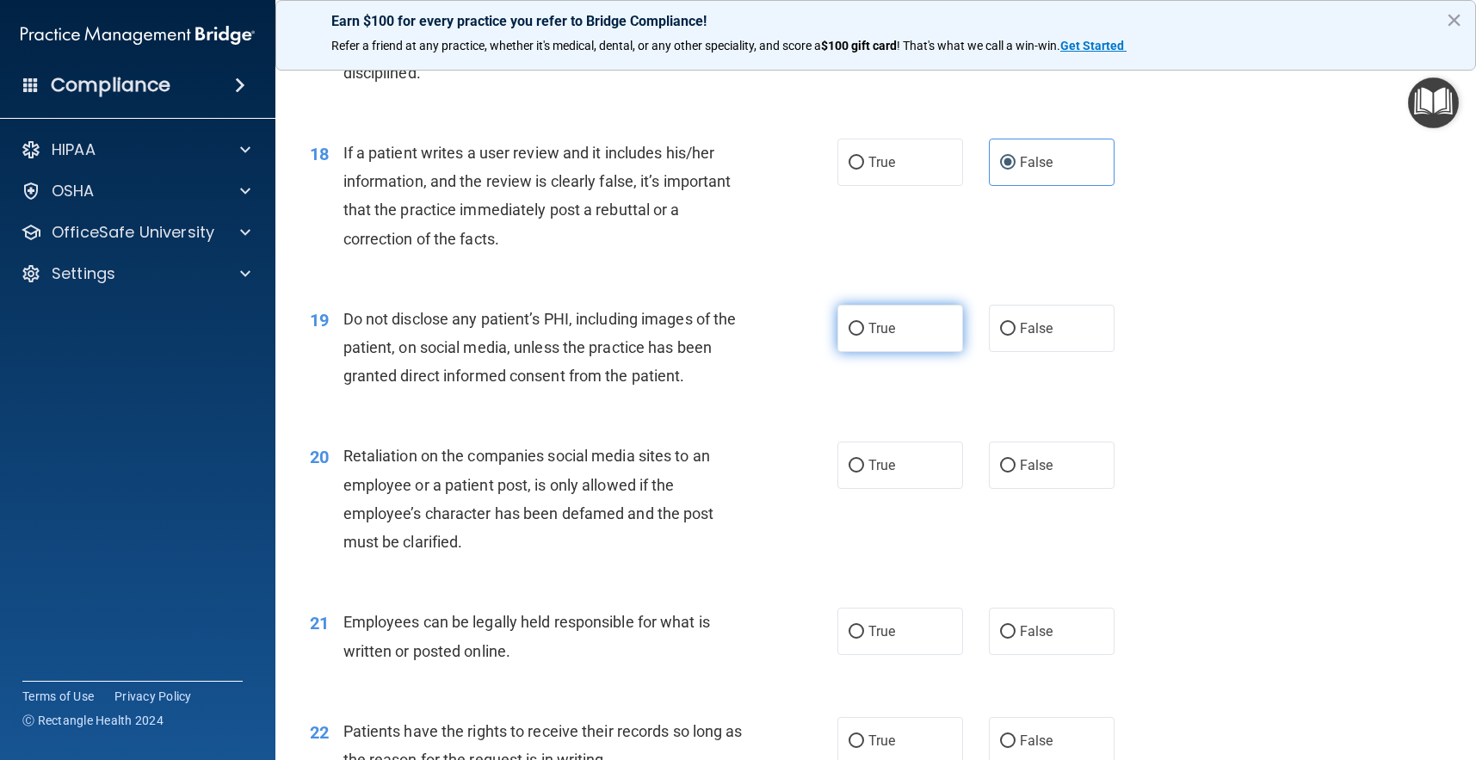
click at [946, 331] on label "True" at bounding box center [900, 328] width 126 height 47
click at [864, 331] on input "True" at bounding box center [856, 329] width 15 height 13
radio input "true"
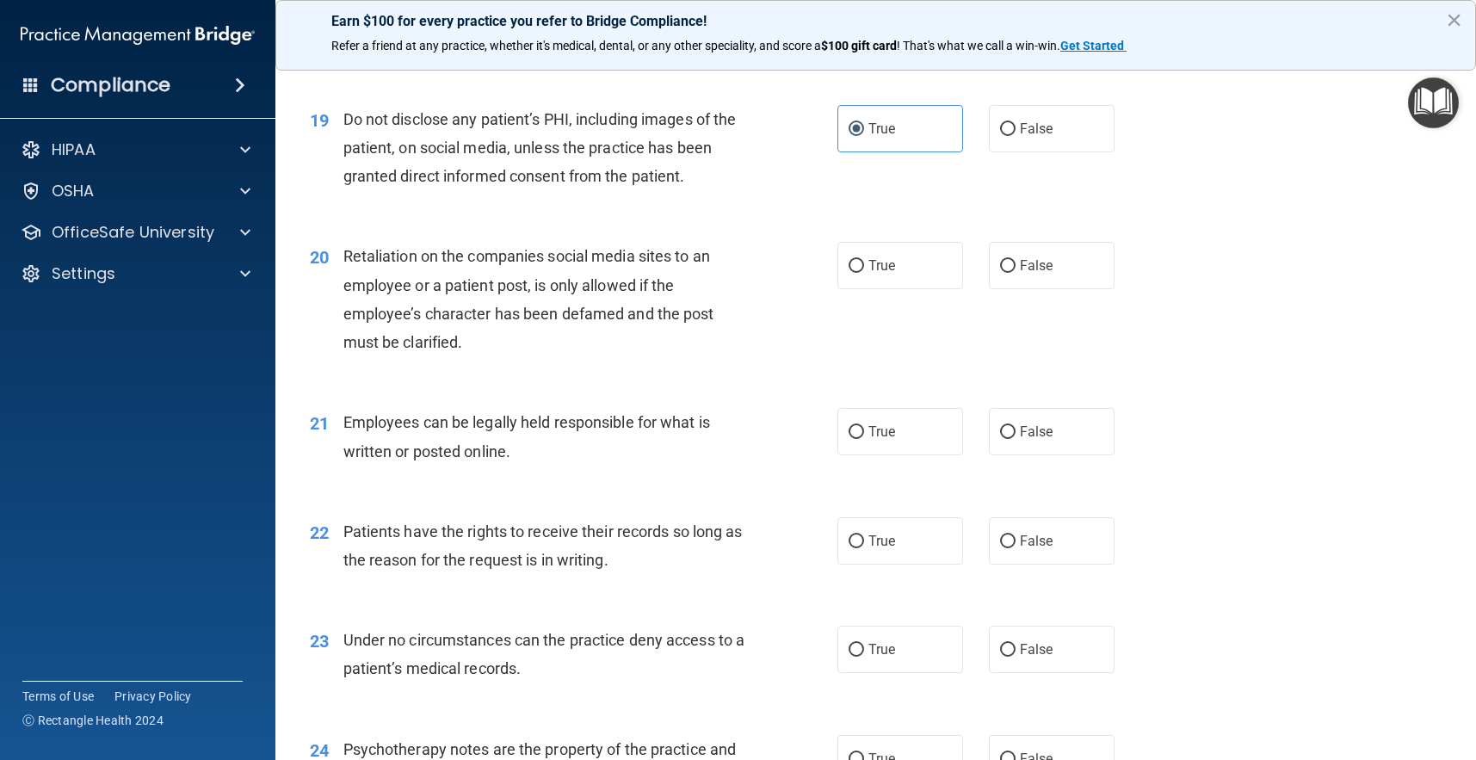
scroll to position [2850, 0]
click at [1034, 260] on label "False" at bounding box center [1052, 263] width 126 height 47
click at [1016, 260] on input "False" at bounding box center [1007, 264] width 15 height 13
radio input "true"
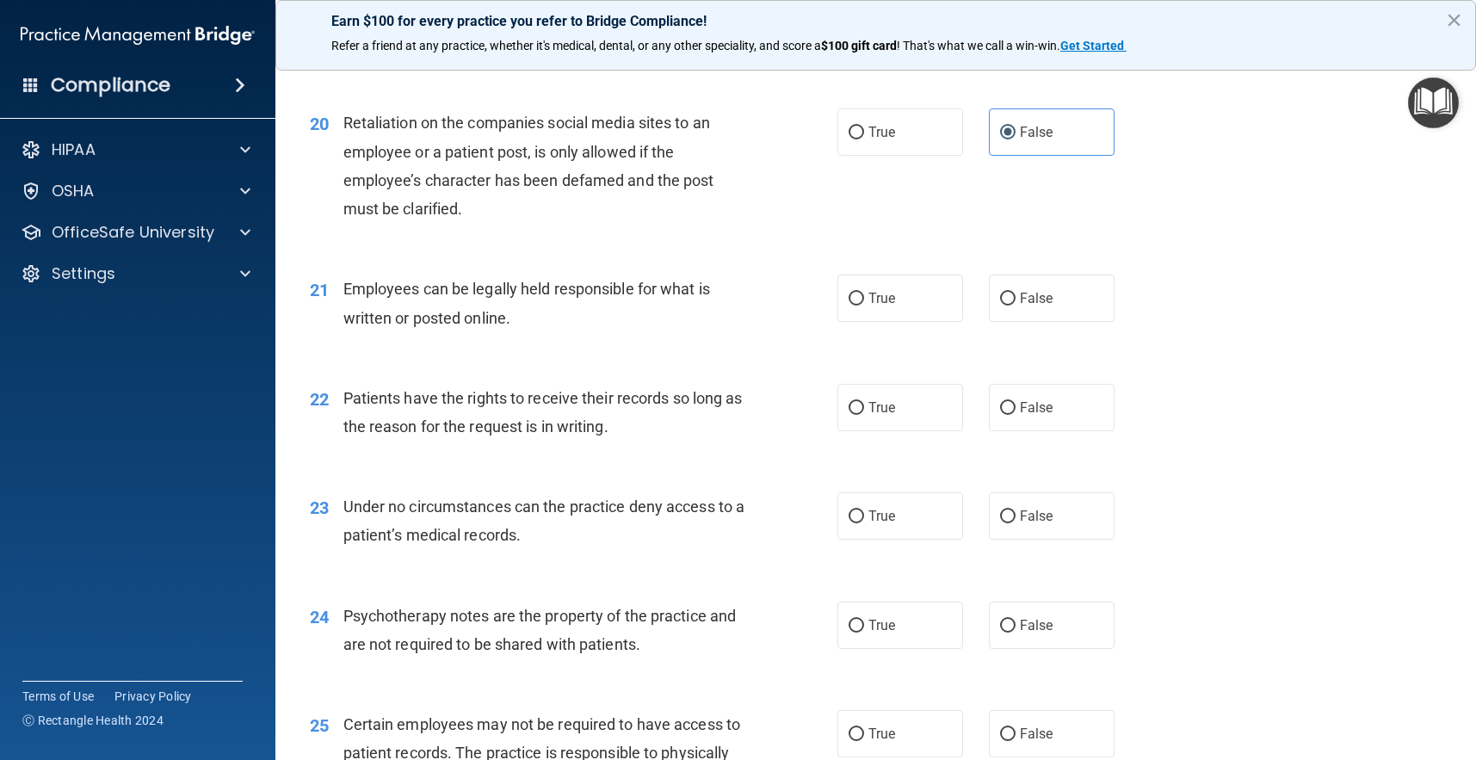
scroll to position [2982, 0]
click at [1007, 303] on label "False" at bounding box center [1052, 297] width 126 height 47
click at [1007, 303] on input "False" at bounding box center [1007, 298] width 15 height 13
radio input "true"
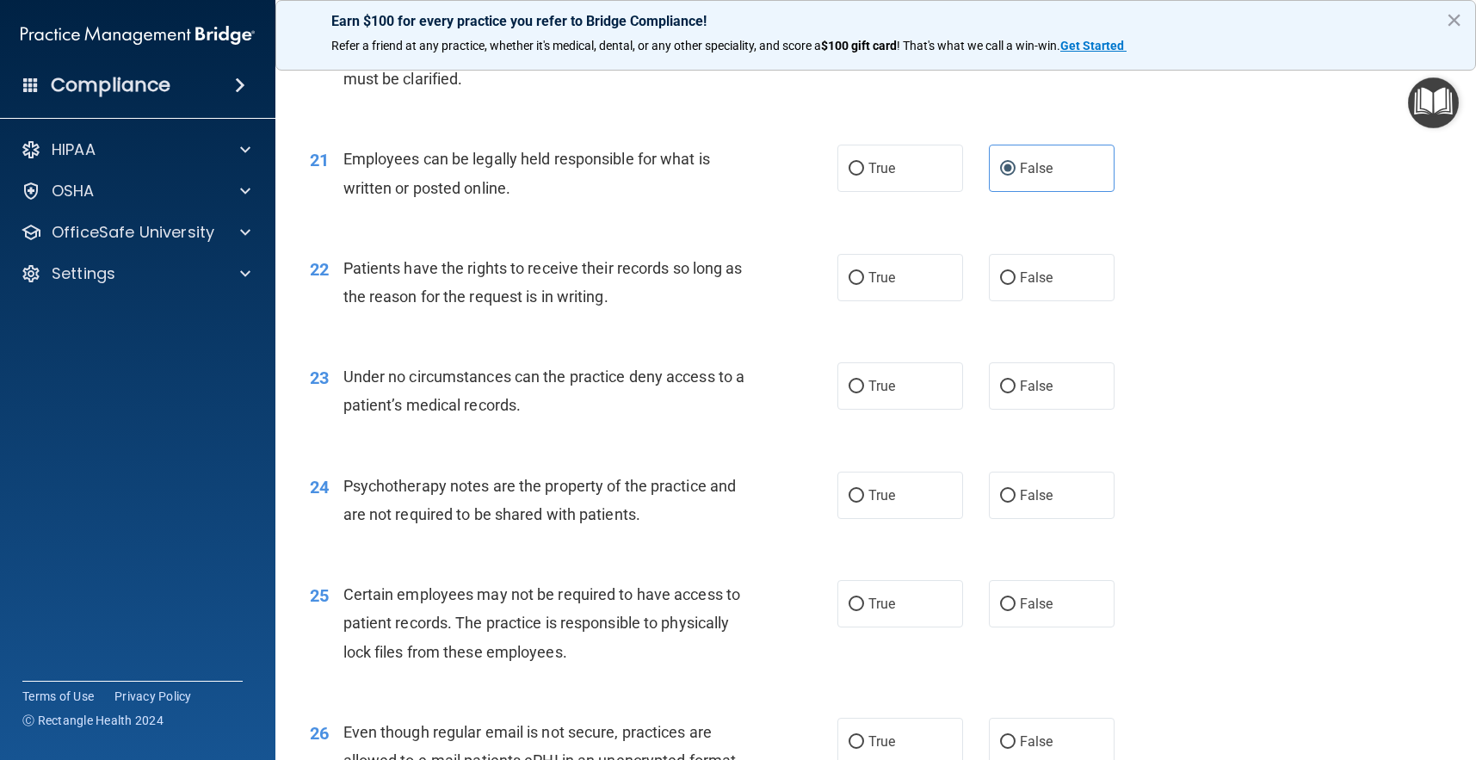
scroll to position [3112, 0]
drag, startPoint x: 1022, startPoint y: 269, endPoint x: 1027, endPoint y: 293, distance: 23.6
click at [1022, 269] on span "False" at bounding box center [1037, 277] width 34 height 16
click at [1016, 271] on input "False" at bounding box center [1007, 277] width 15 height 13
radio input "true"
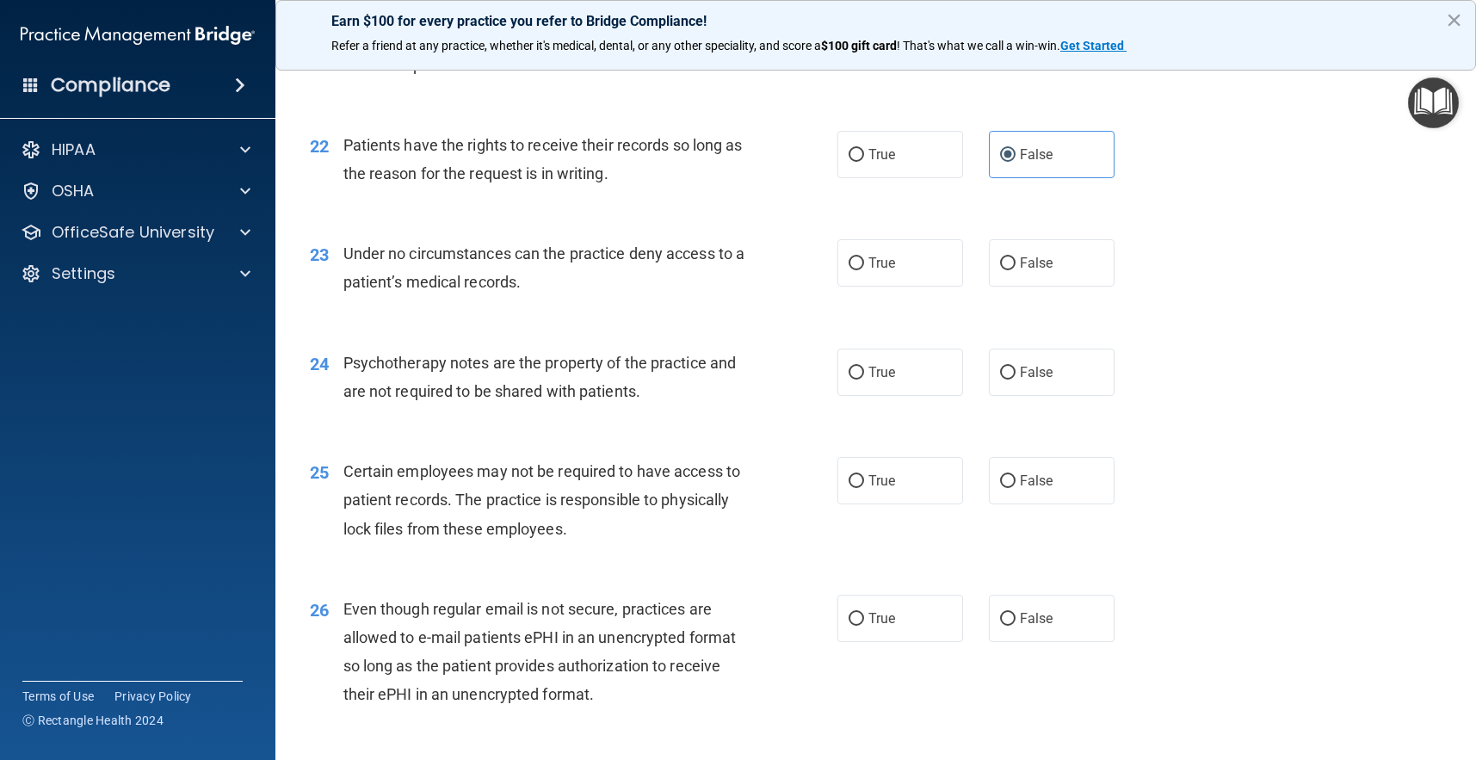
scroll to position [3235, 0]
click at [1041, 259] on label "False" at bounding box center [1052, 261] width 126 height 47
click at [1016, 259] on input "False" at bounding box center [1007, 262] width 15 height 13
radio input "true"
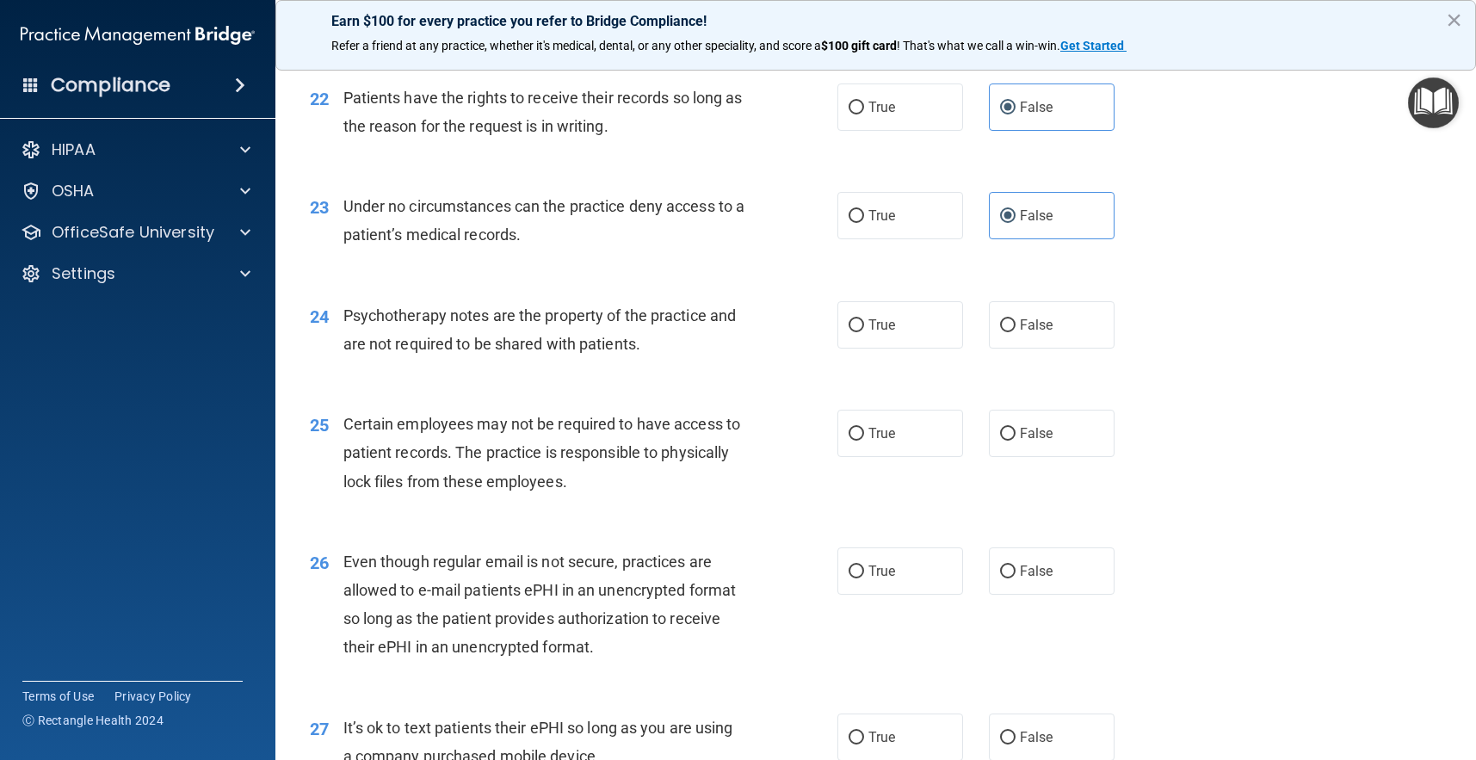
scroll to position [3284, 0]
click at [955, 302] on label "True" at bounding box center [900, 323] width 126 height 47
click at [864, 318] on input "True" at bounding box center [856, 324] width 15 height 13
radio input "true"
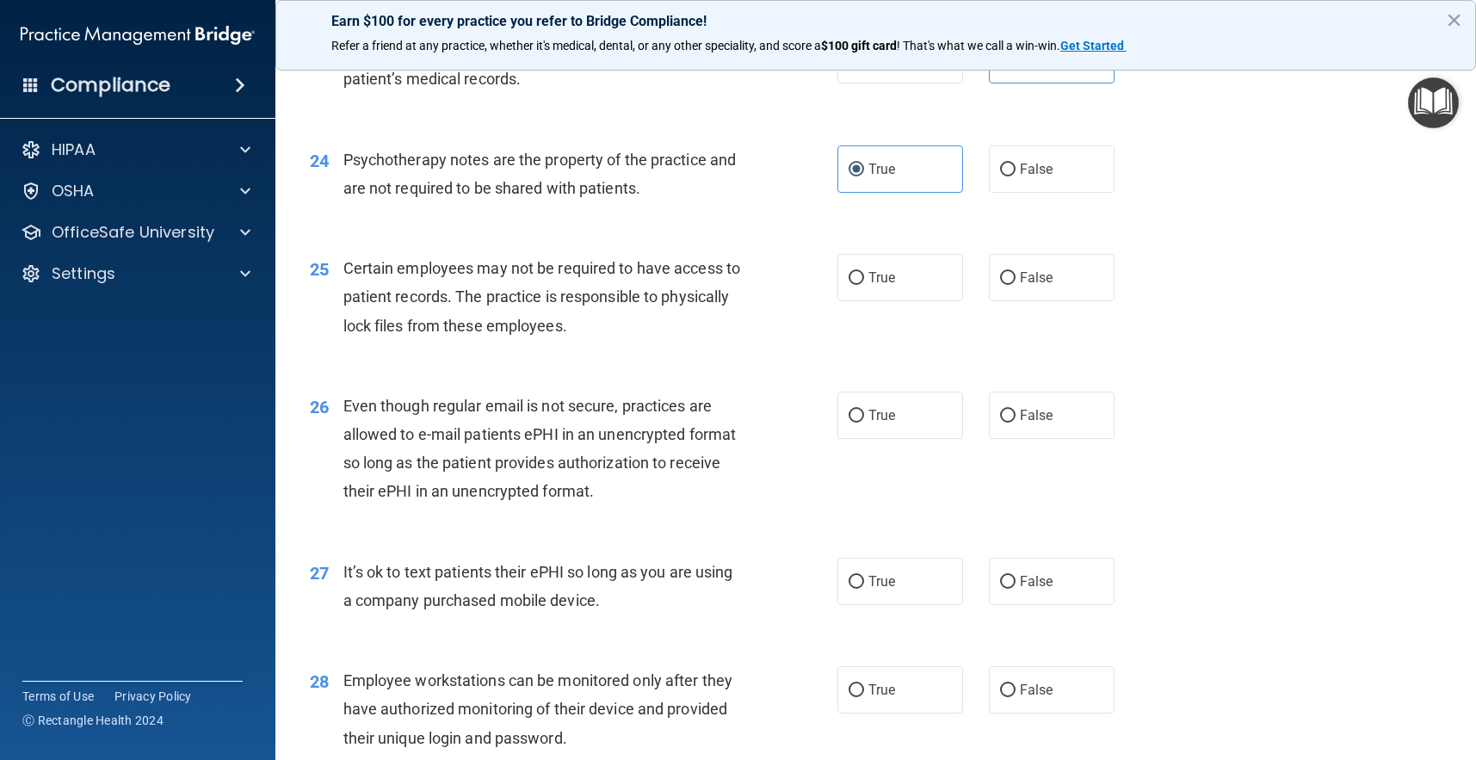
scroll to position [3438, 0]
drag, startPoint x: 873, startPoint y: 272, endPoint x: 880, endPoint y: 321, distance: 49.7
click at [873, 273] on label "True" at bounding box center [900, 276] width 126 height 47
click at [864, 273] on input "True" at bounding box center [856, 277] width 15 height 13
radio input "true"
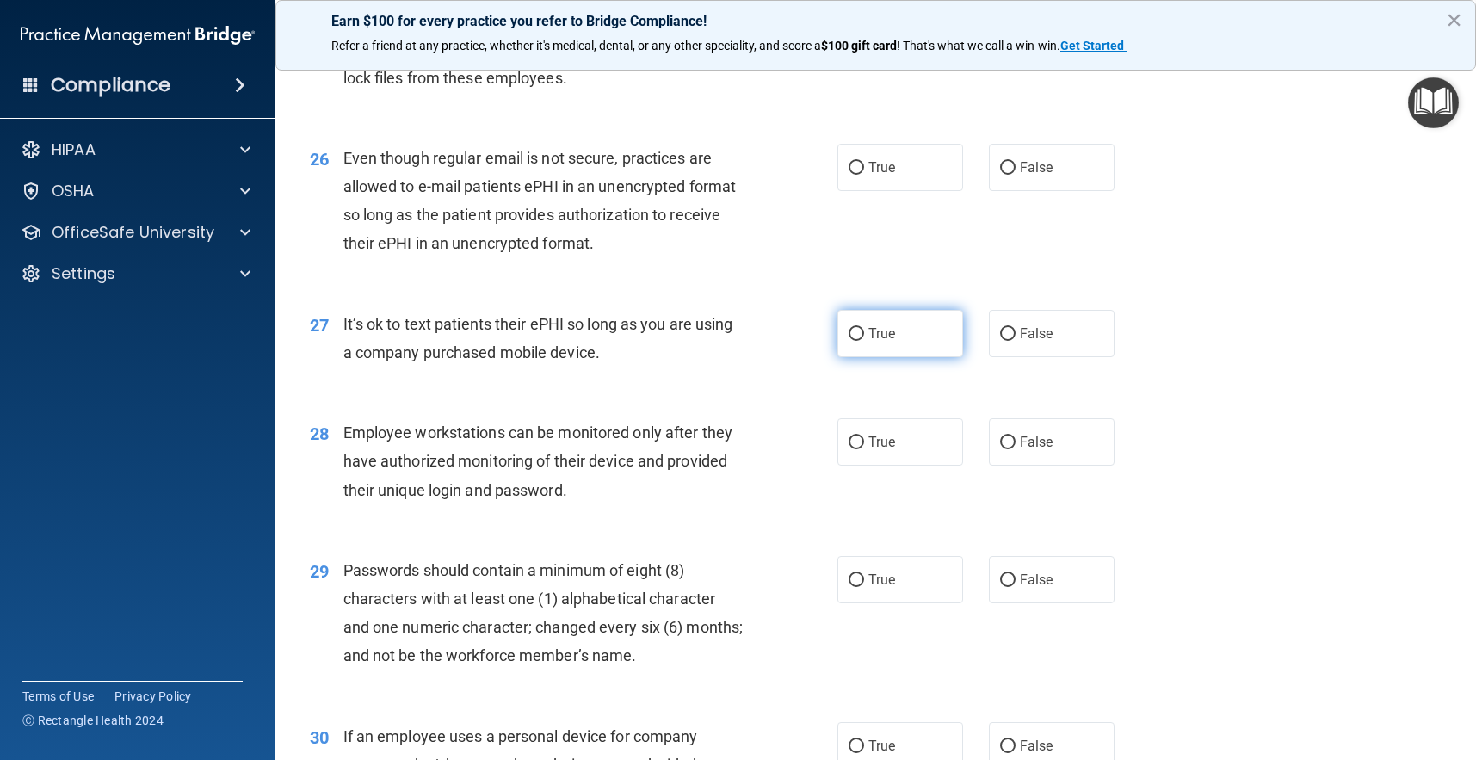
scroll to position [3693, 0]
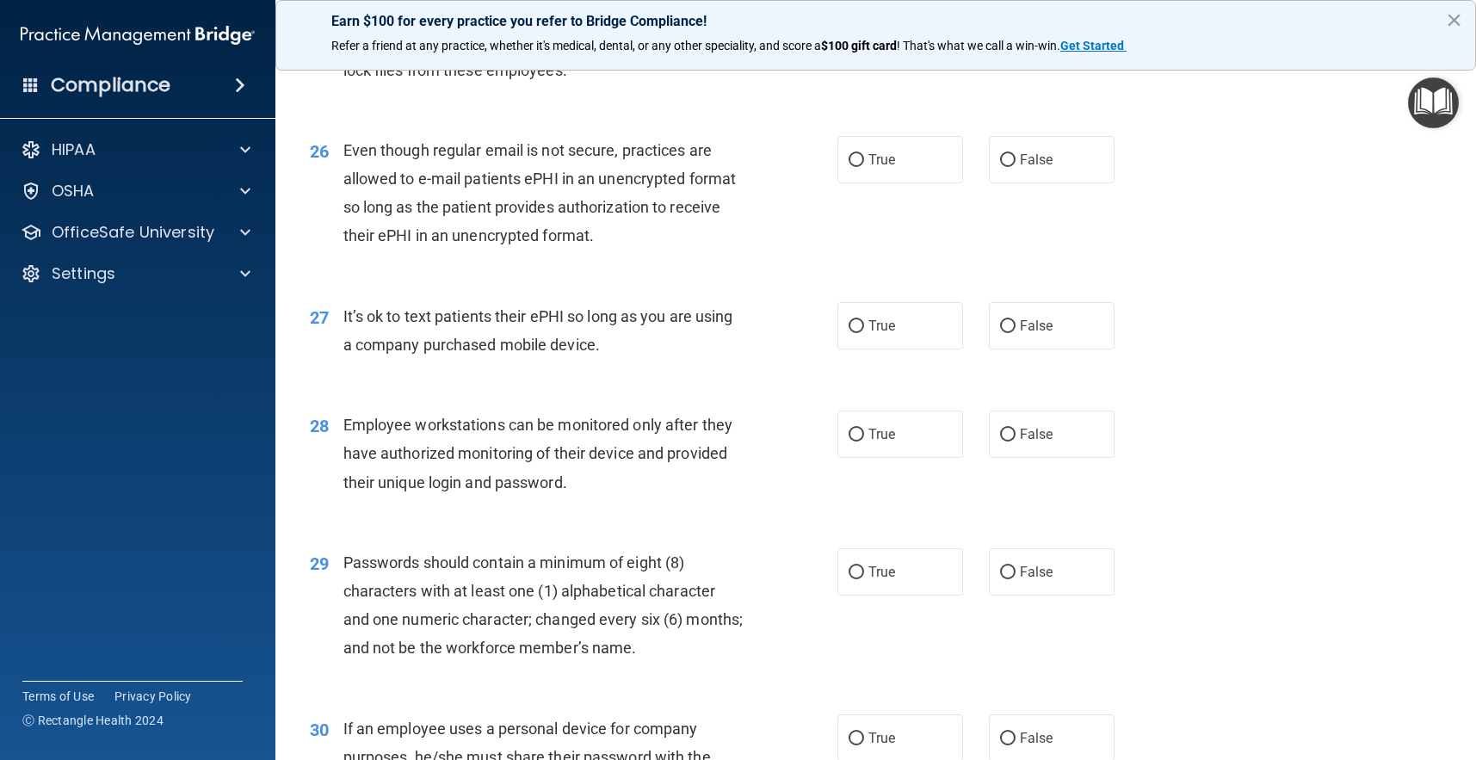
drag, startPoint x: 837, startPoint y: 160, endPoint x: 835, endPoint y: 172, distance: 12.3
click at [837, 160] on label "True" at bounding box center [900, 159] width 126 height 47
click at [849, 160] on input "True" at bounding box center [856, 160] width 15 height 13
radio input "true"
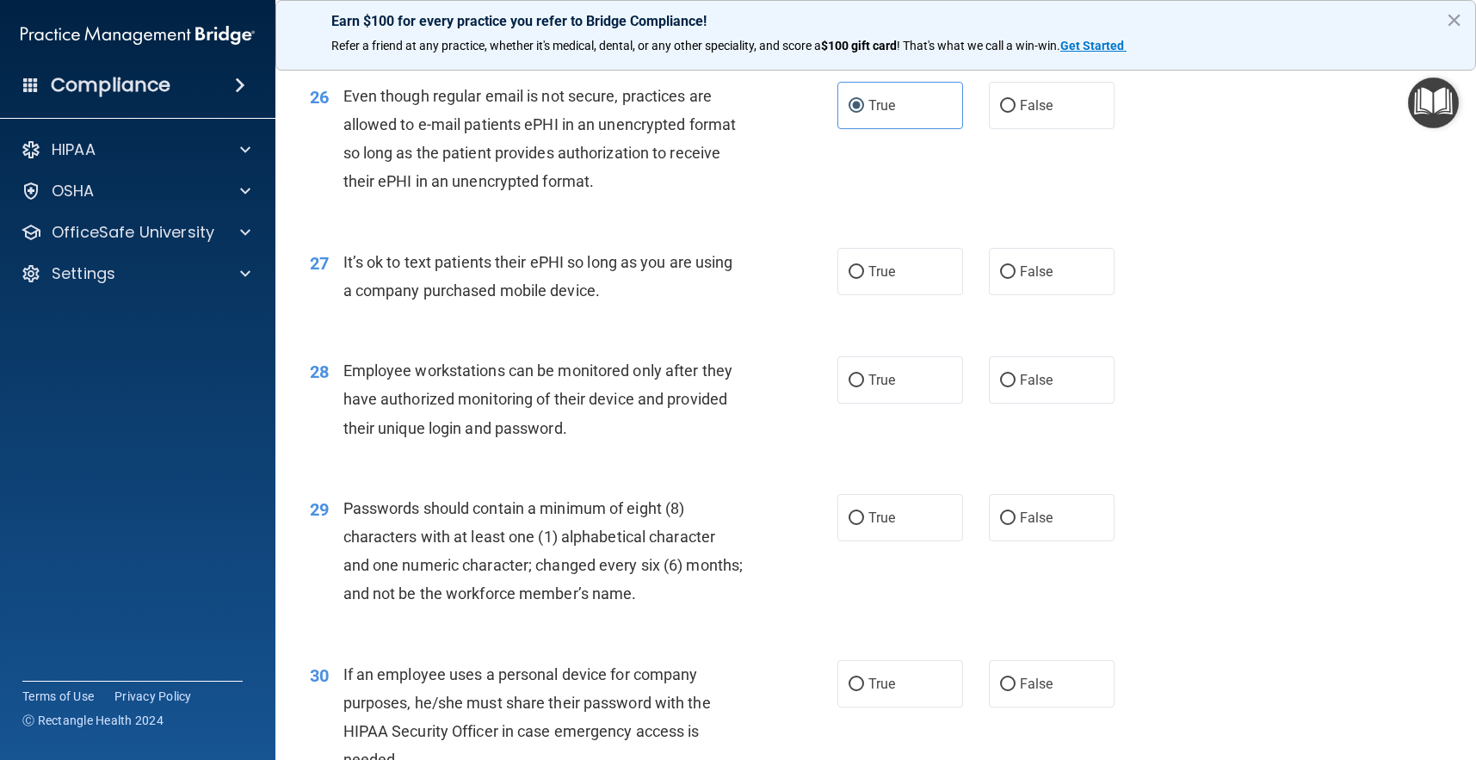
scroll to position [3750, 0]
click at [1085, 268] on label "False" at bounding box center [1052, 268] width 126 height 47
click at [1016, 268] on input "False" at bounding box center [1007, 269] width 15 height 13
radio input "true"
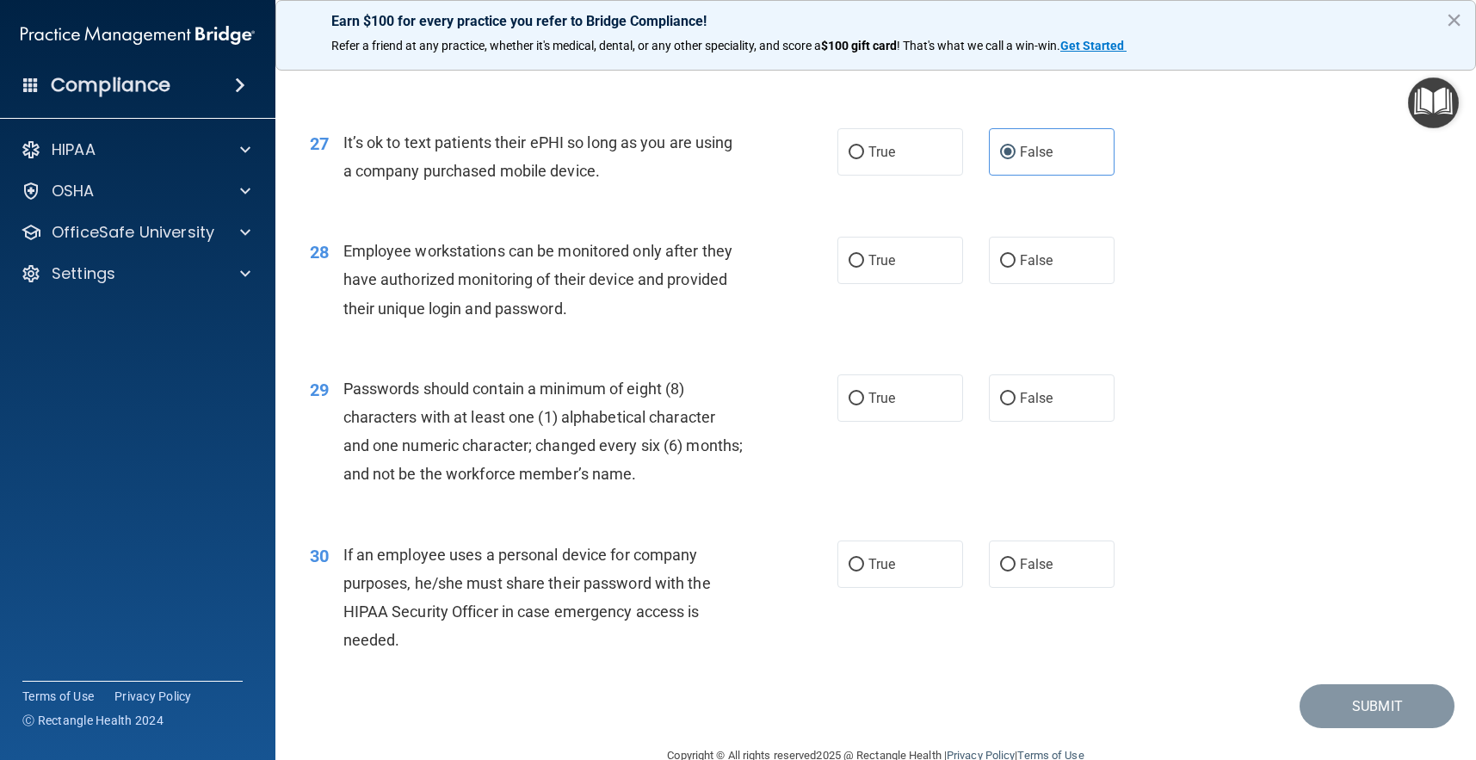
scroll to position [3868, 0]
click at [1035, 251] on span "False" at bounding box center [1037, 259] width 34 height 16
click at [1016, 254] on input "False" at bounding box center [1007, 260] width 15 height 13
radio input "true"
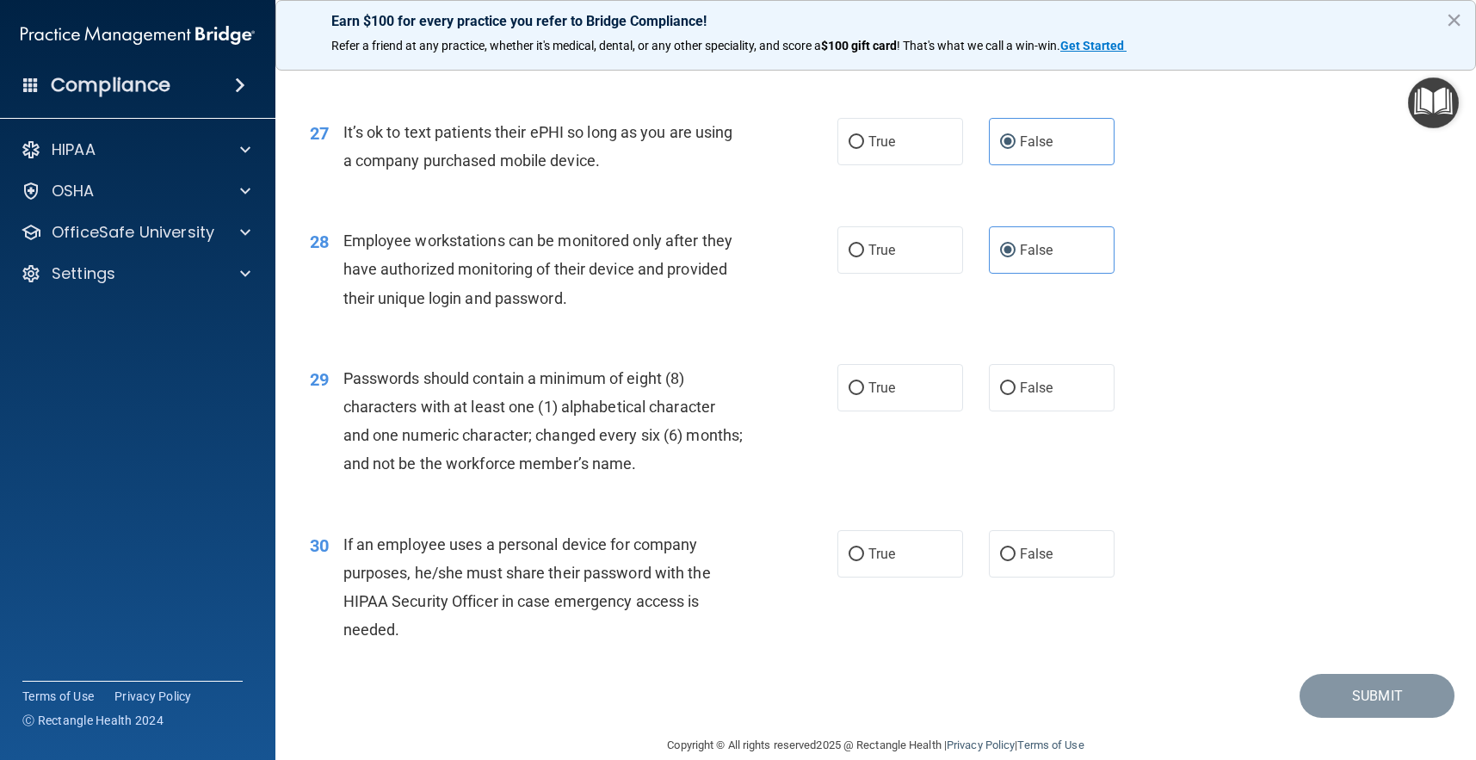
scroll to position [3884, 0]
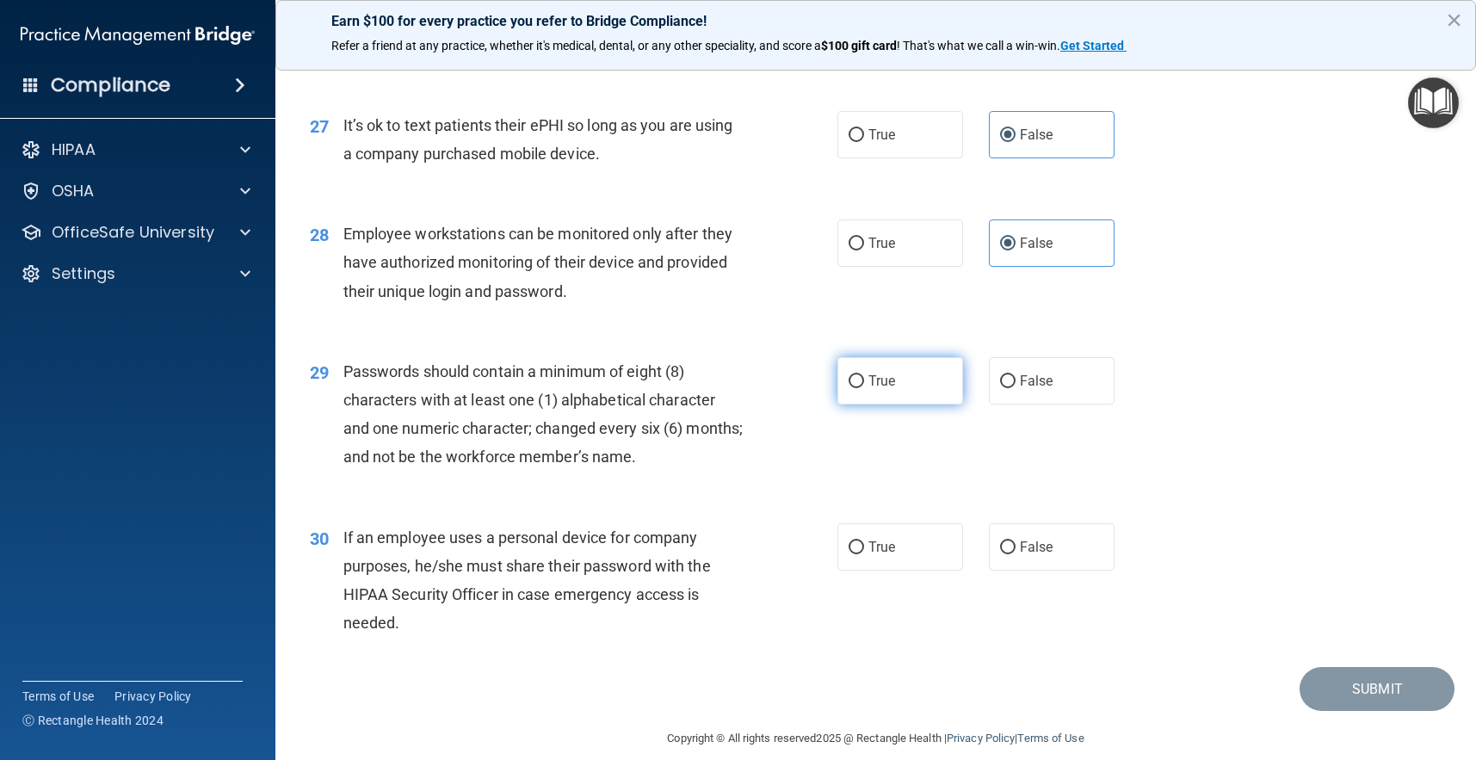
click at [869, 357] on label "True" at bounding box center [900, 380] width 126 height 47
click at [864, 375] on input "True" at bounding box center [856, 381] width 15 height 13
radio input "true"
drag, startPoint x: 1018, startPoint y: 524, endPoint x: 1280, endPoint y: 615, distance: 277.1
click at [1019, 524] on label "False" at bounding box center [1052, 546] width 126 height 47
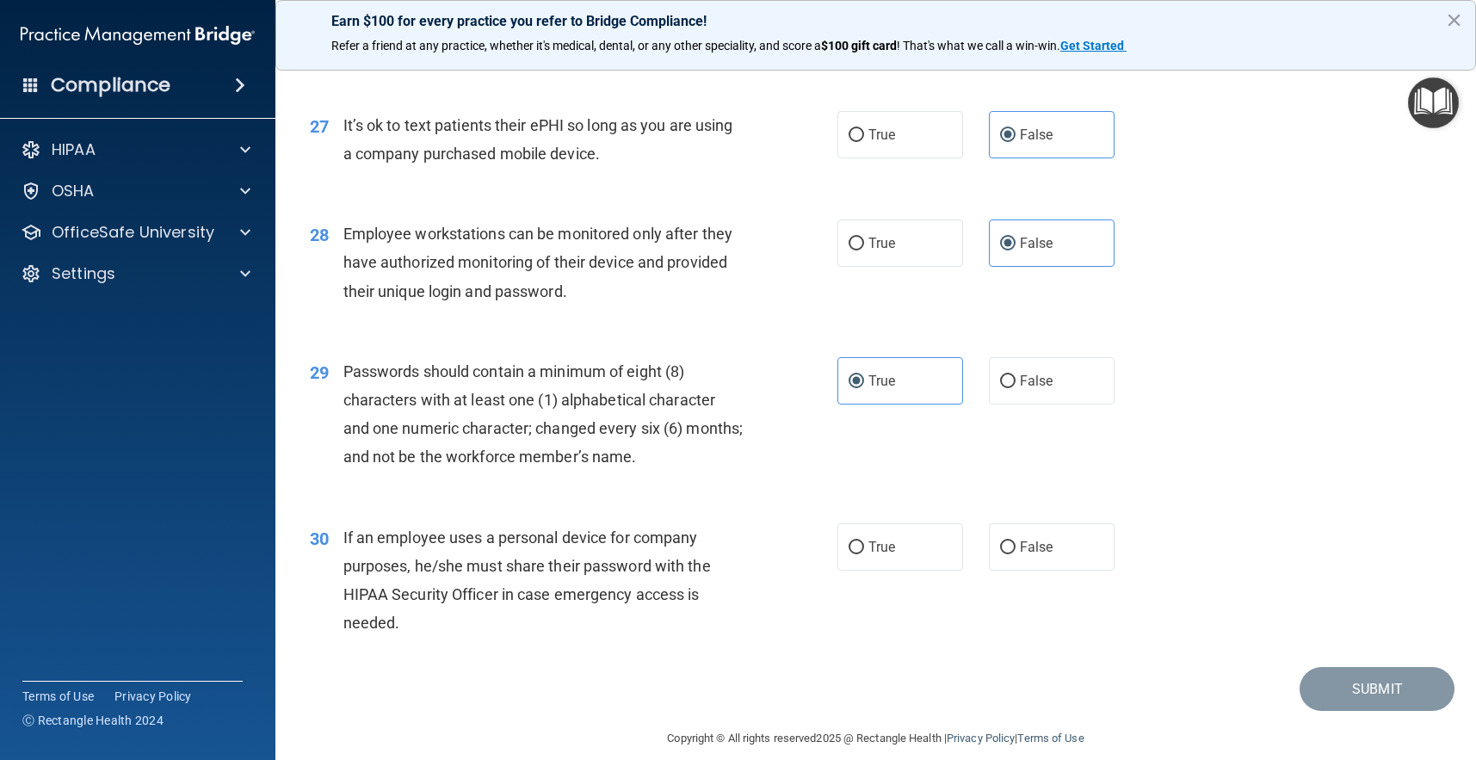
click at [1016, 541] on input "False" at bounding box center [1007, 547] width 15 height 13
radio input "true"
click at [1331, 667] on button "Submit" at bounding box center [1377, 689] width 155 height 44
click at [1347, 667] on button "Submit" at bounding box center [1377, 689] width 155 height 44
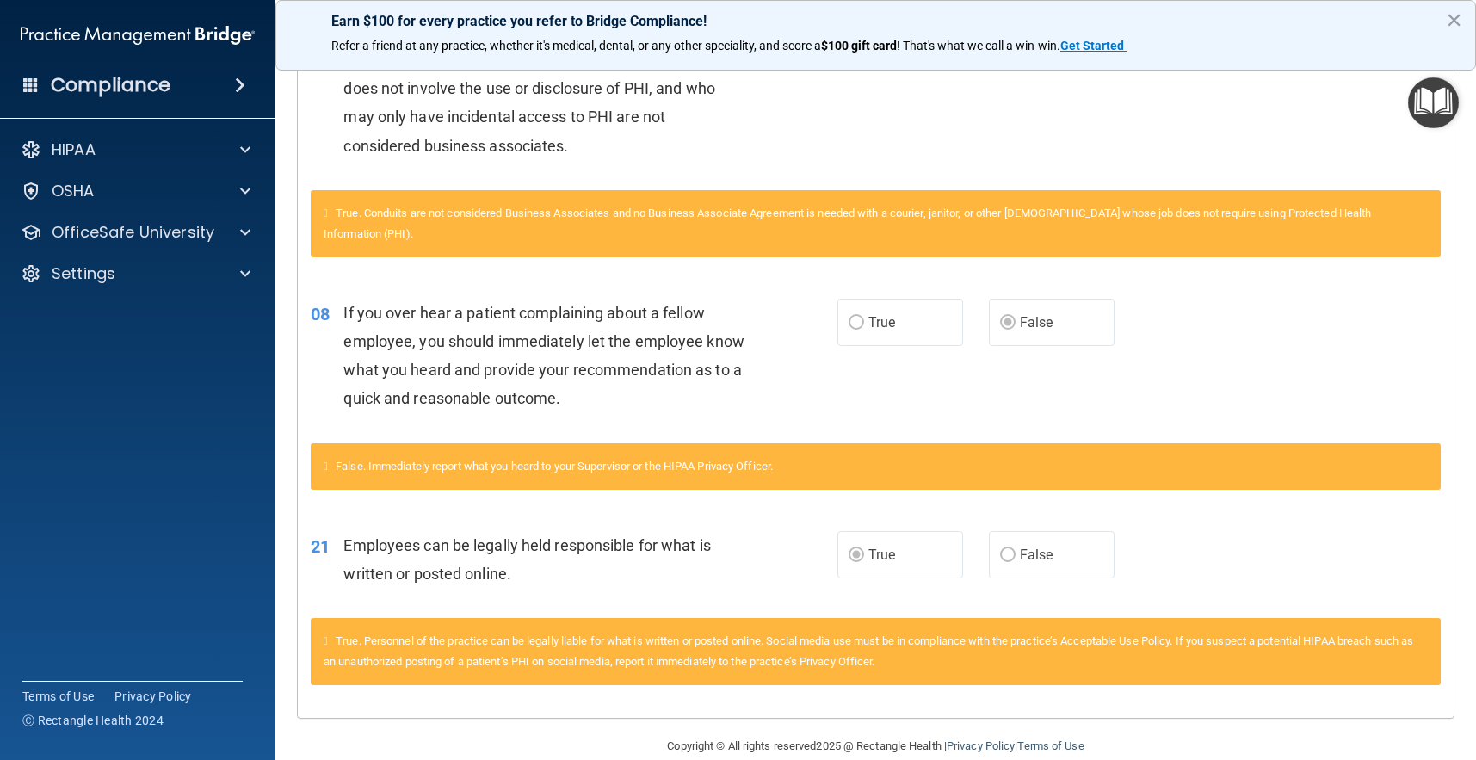
scroll to position [466, 0]
click at [161, 142] on div "HIPAA" at bounding box center [114, 149] width 213 height 21
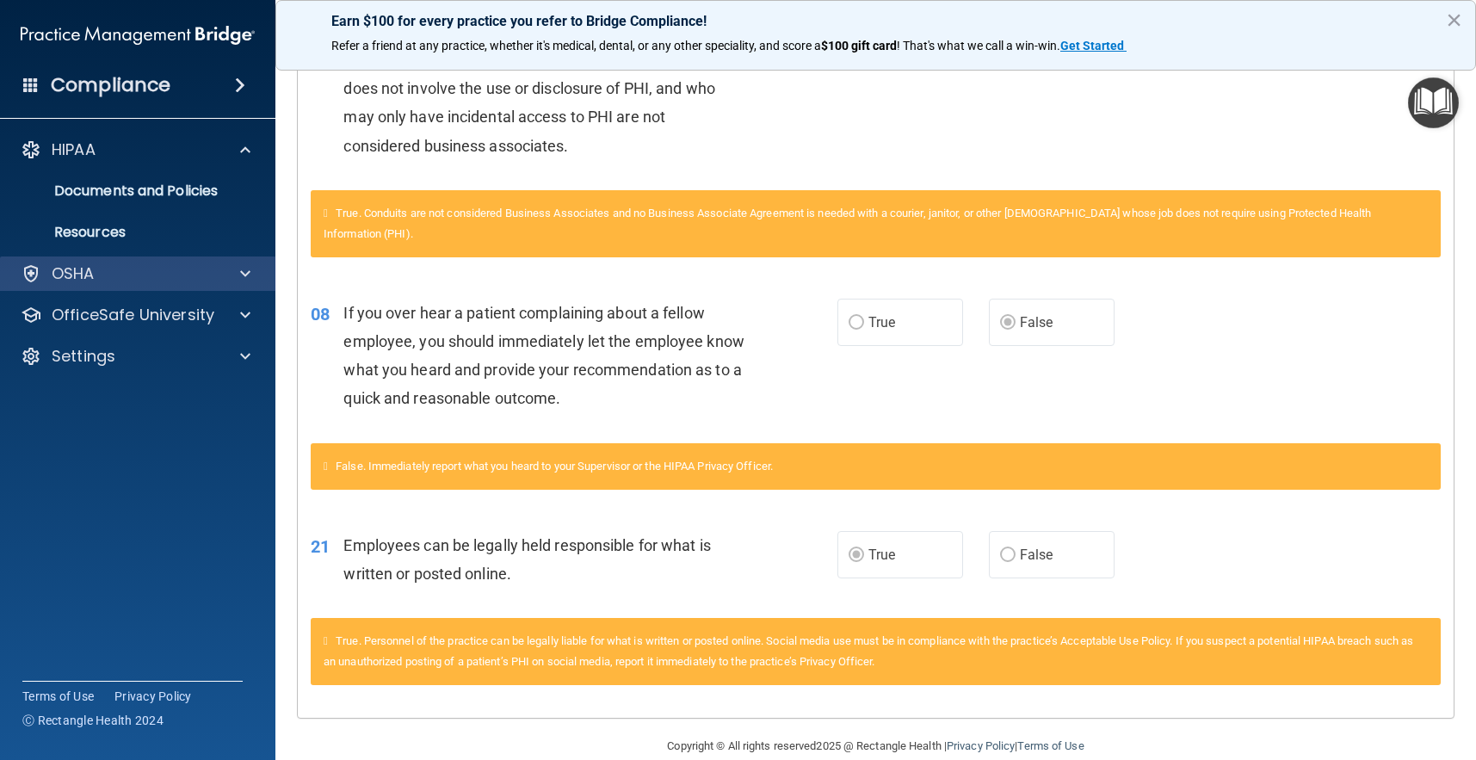
click at [253, 279] on div at bounding box center [242, 273] width 43 height 21
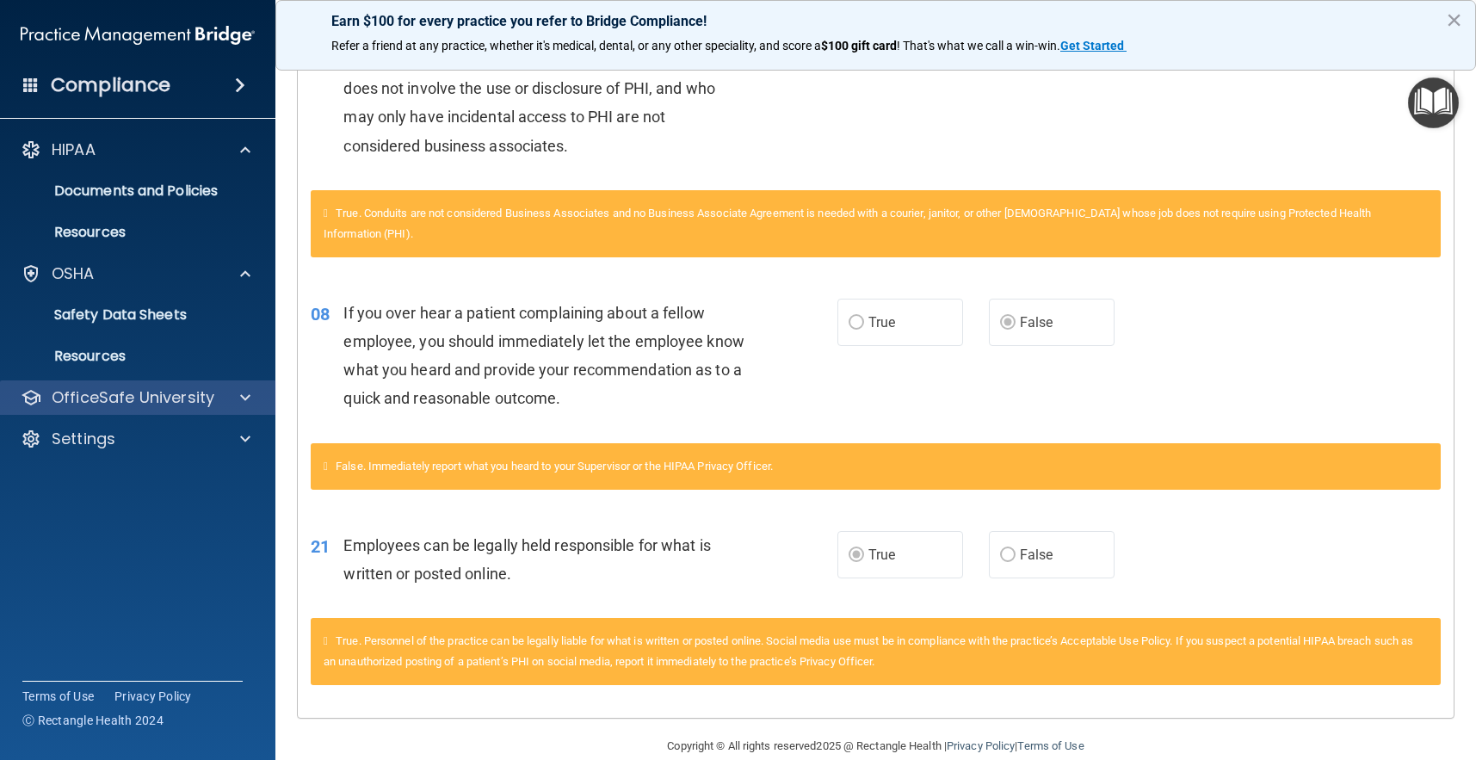
click at [241, 384] on div "OfficeSafe University" at bounding box center [138, 397] width 276 height 34
click at [243, 398] on span at bounding box center [245, 397] width 10 height 21
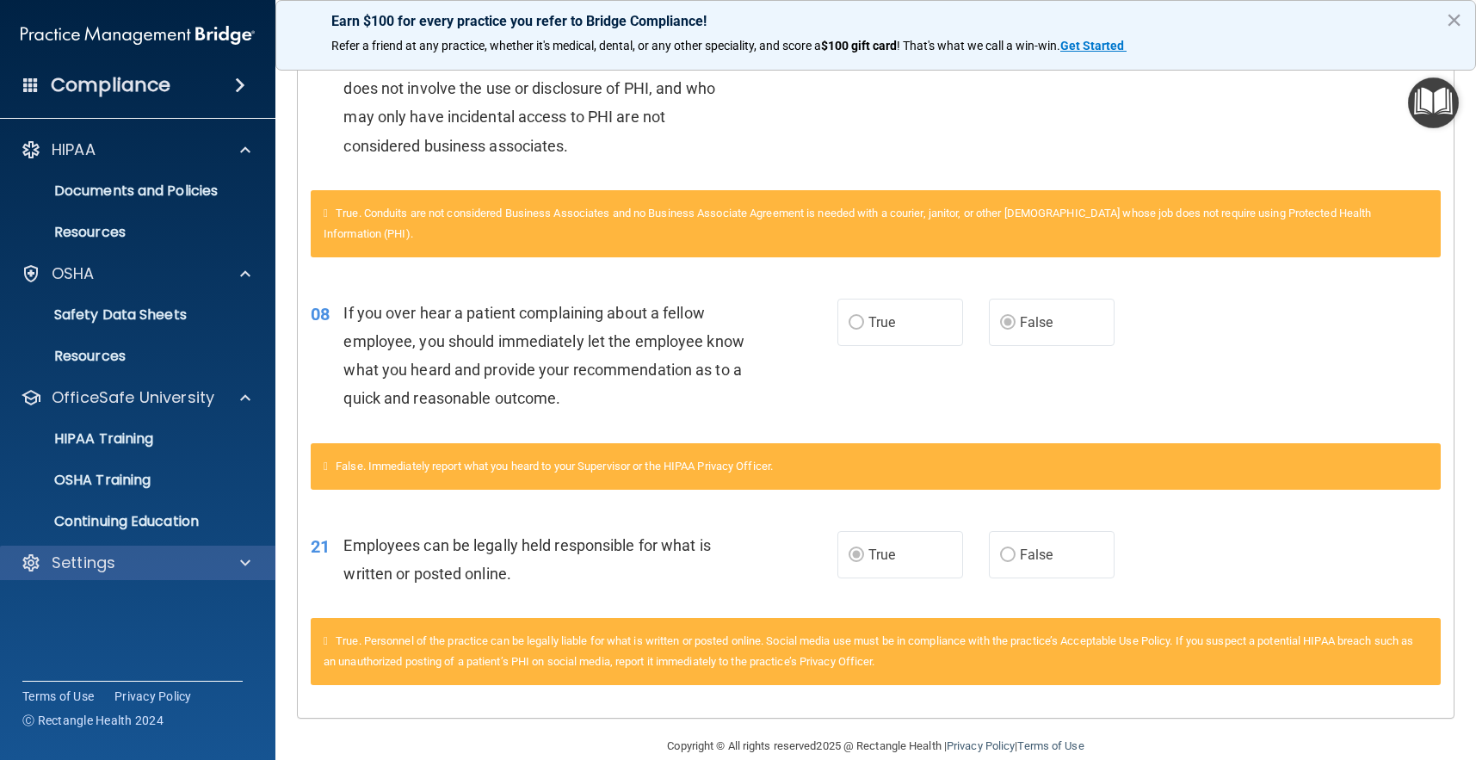
click at [230, 556] on div at bounding box center [242, 563] width 43 height 21
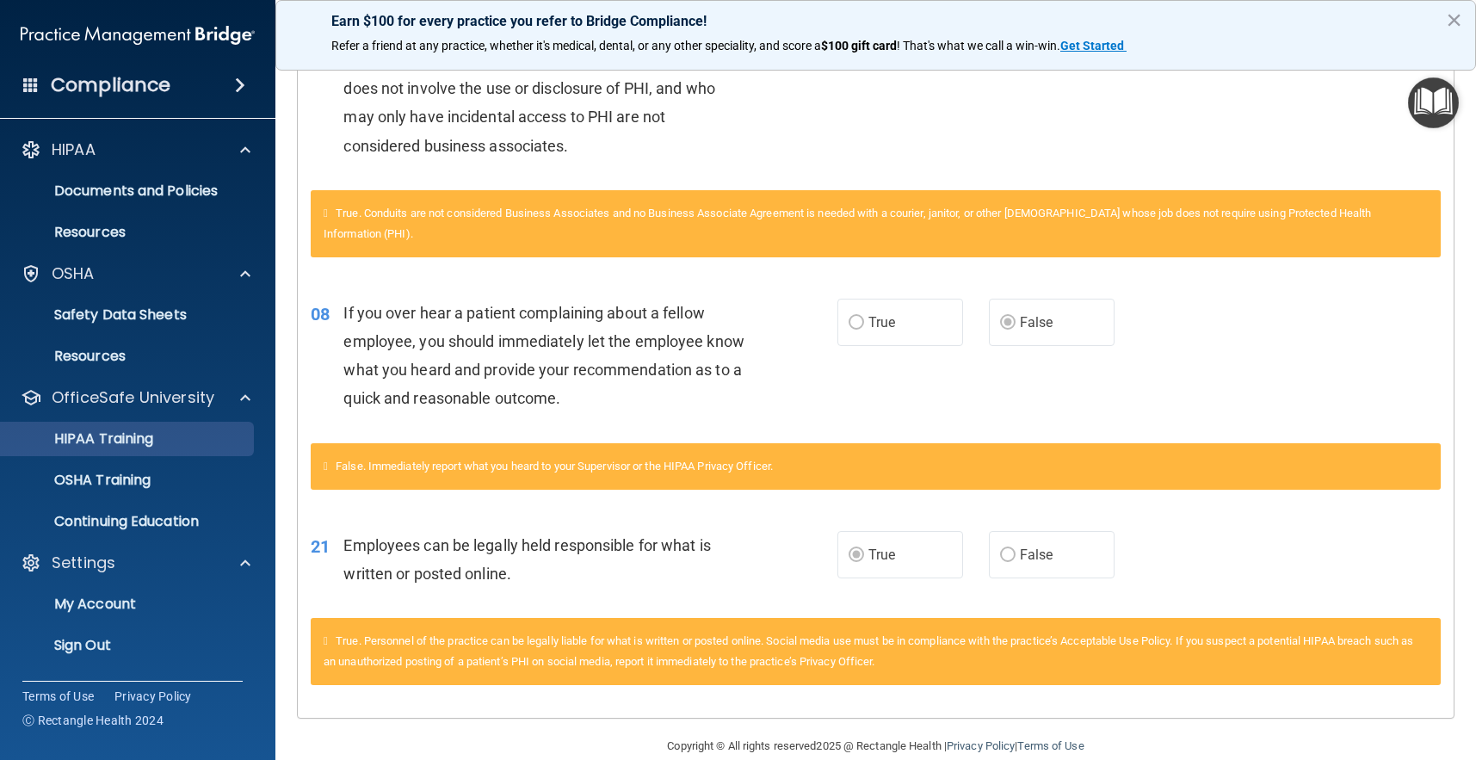
click at [171, 451] on link "HIPAA Training" at bounding box center [118, 439] width 271 height 34
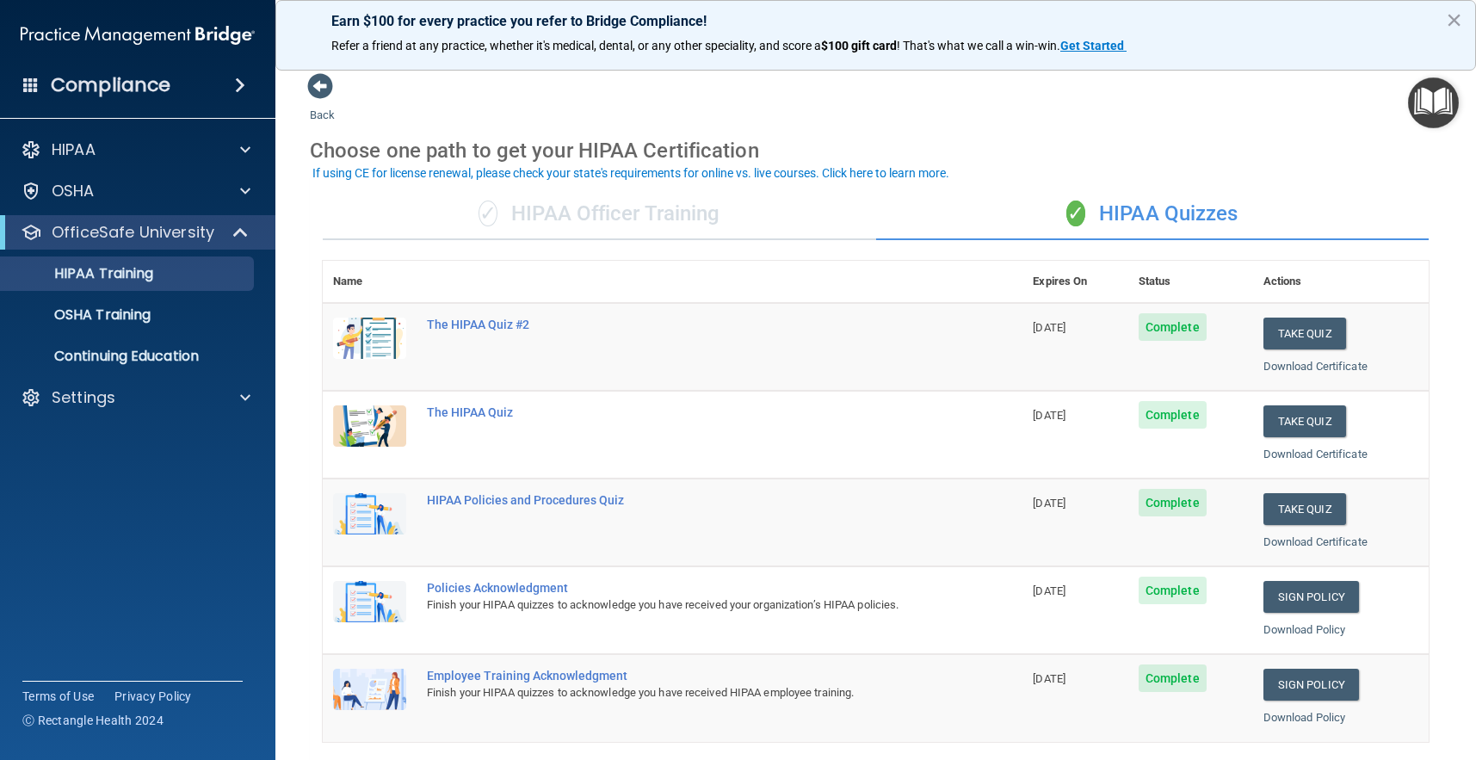
click at [800, 226] on div "✓ HIPAA Officer Training" at bounding box center [599, 214] width 553 height 52
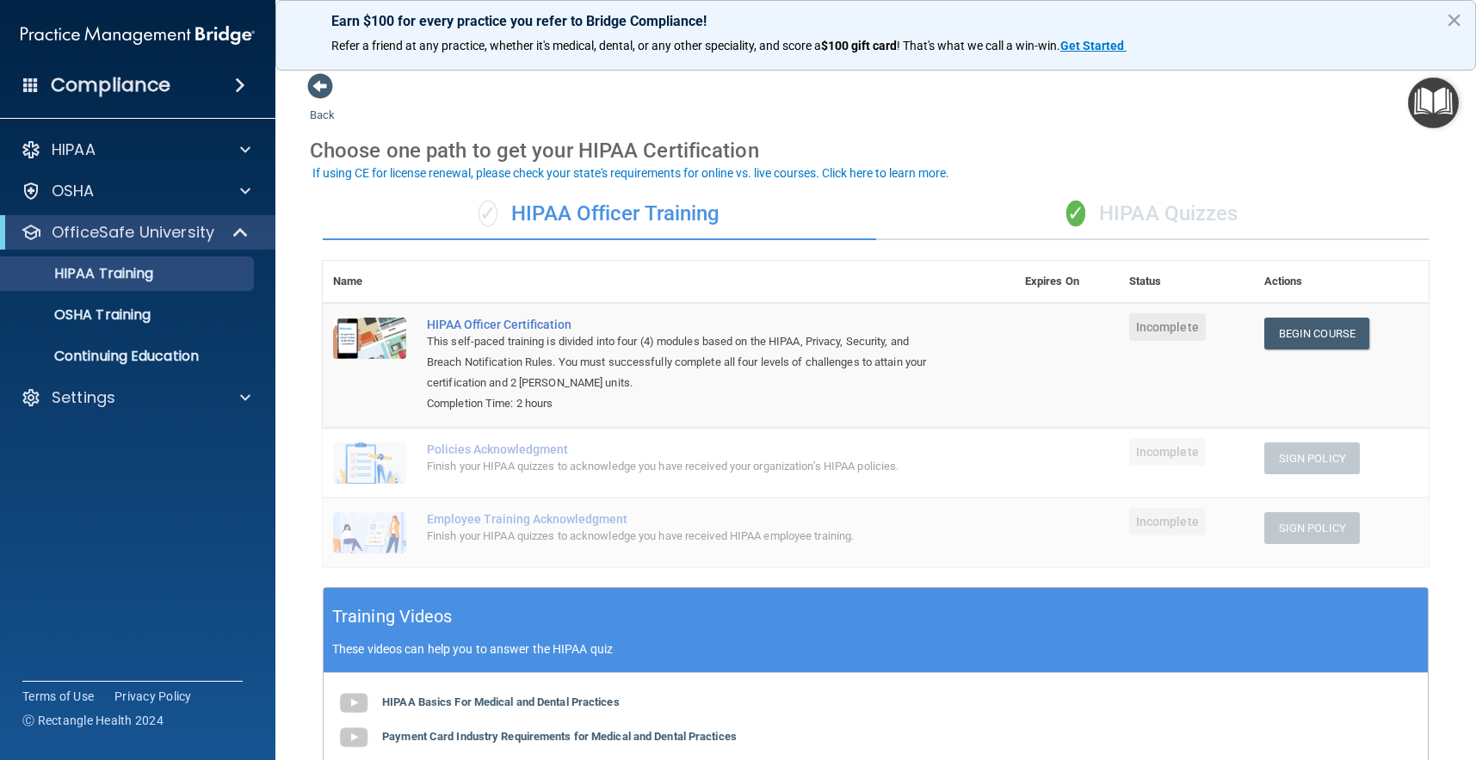
click at [1134, 221] on div "✓ HIPAA Quizzes" at bounding box center [1152, 214] width 553 height 52
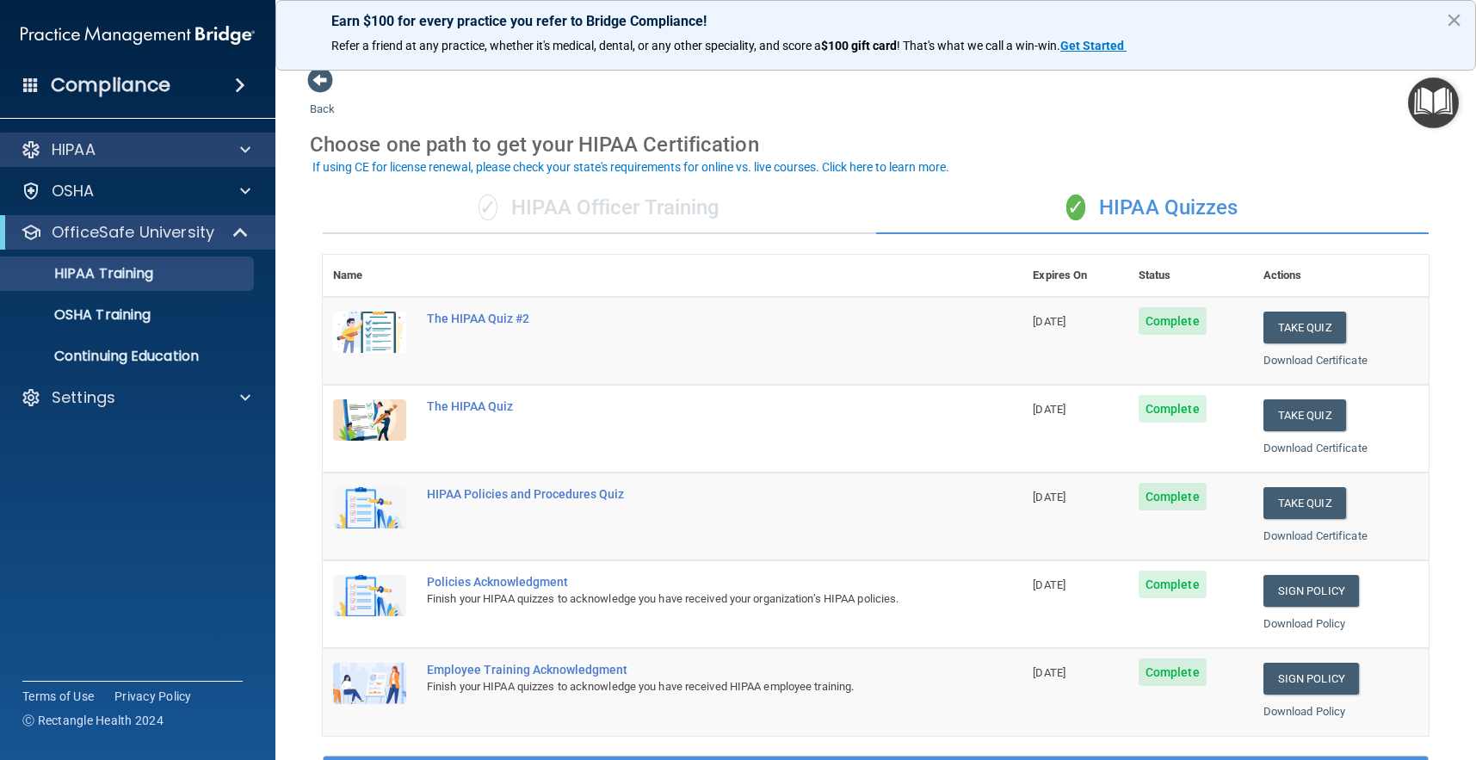
scroll to position [5, 0]
click at [94, 151] on p "HIPAA" at bounding box center [74, 149] width 44 height 21
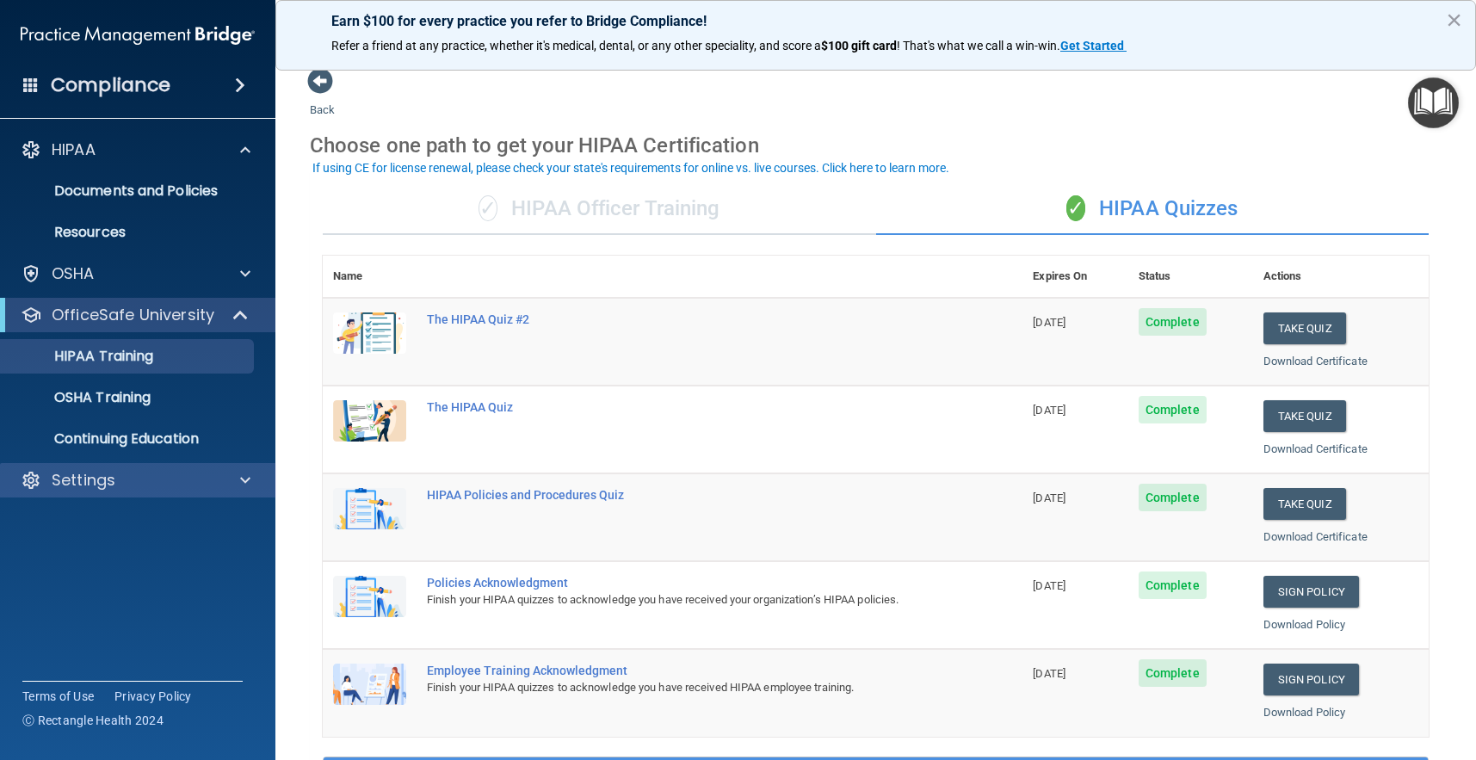
drag, startPoint x: 238, startPoint y: 484, endPoint x: 227, endPoint y: 470, distance: 17.2
click at [236, 482] on div at bounding box center [242, 480] width 43 height 21
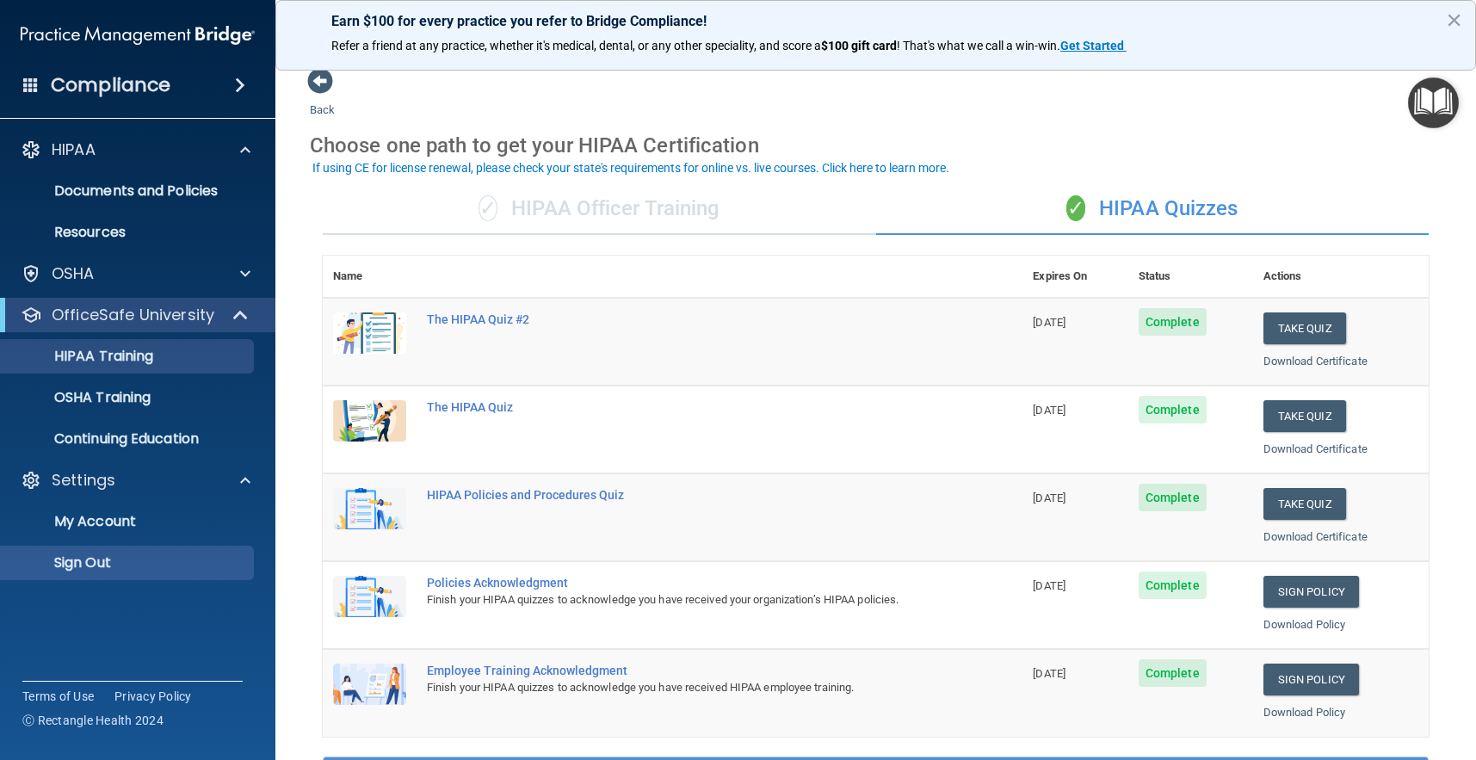
click at [101, 572] on link "Sign Out" at bounding box center [118, 563] width 271 height 34
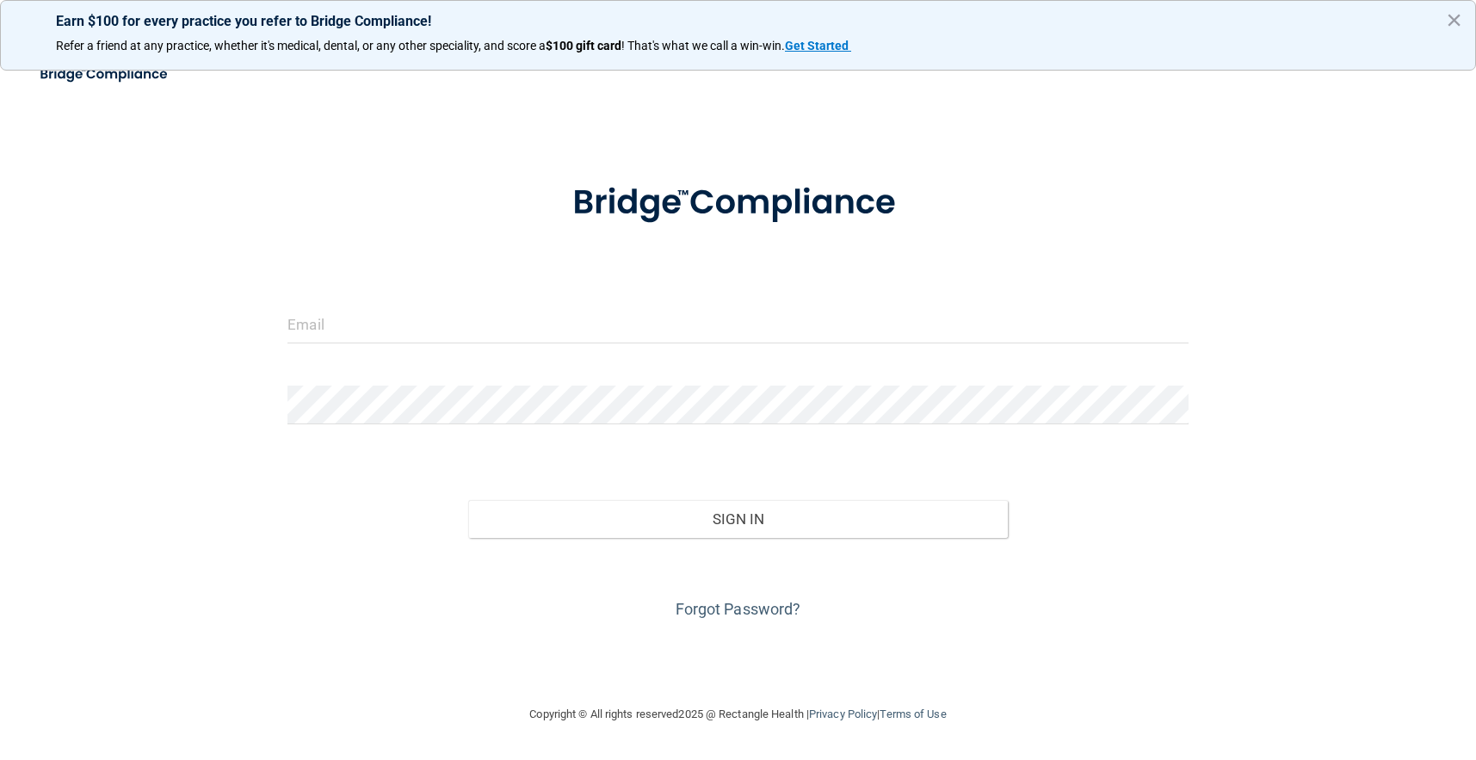
click at [355, 562] on div "Forgot Password?" at bounding box center [738, 581] width 926 height 86
